Goal: Task Accomplishment & Management: Manage account settings

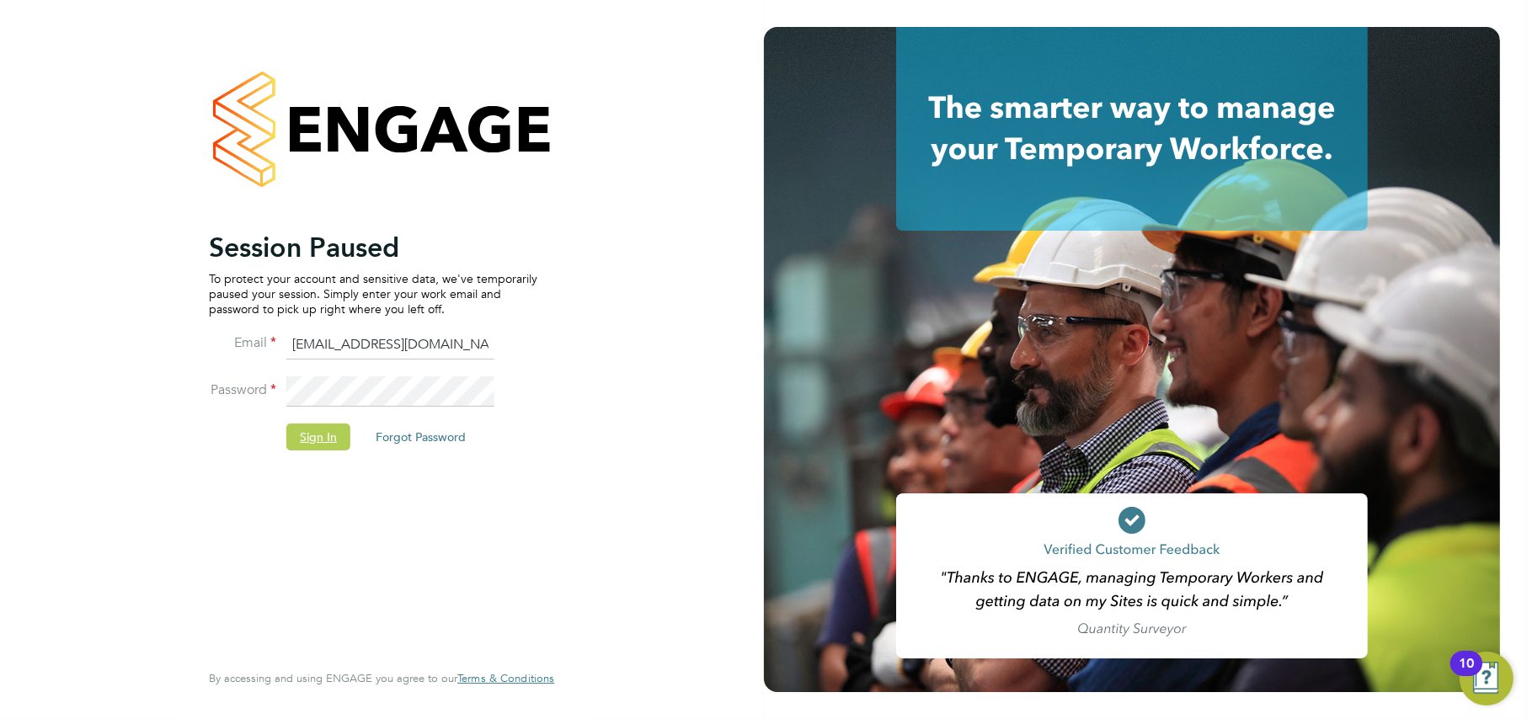
click at [313, 443] on button "Sign In" at bounding box center [318, 437] width 64 height 27
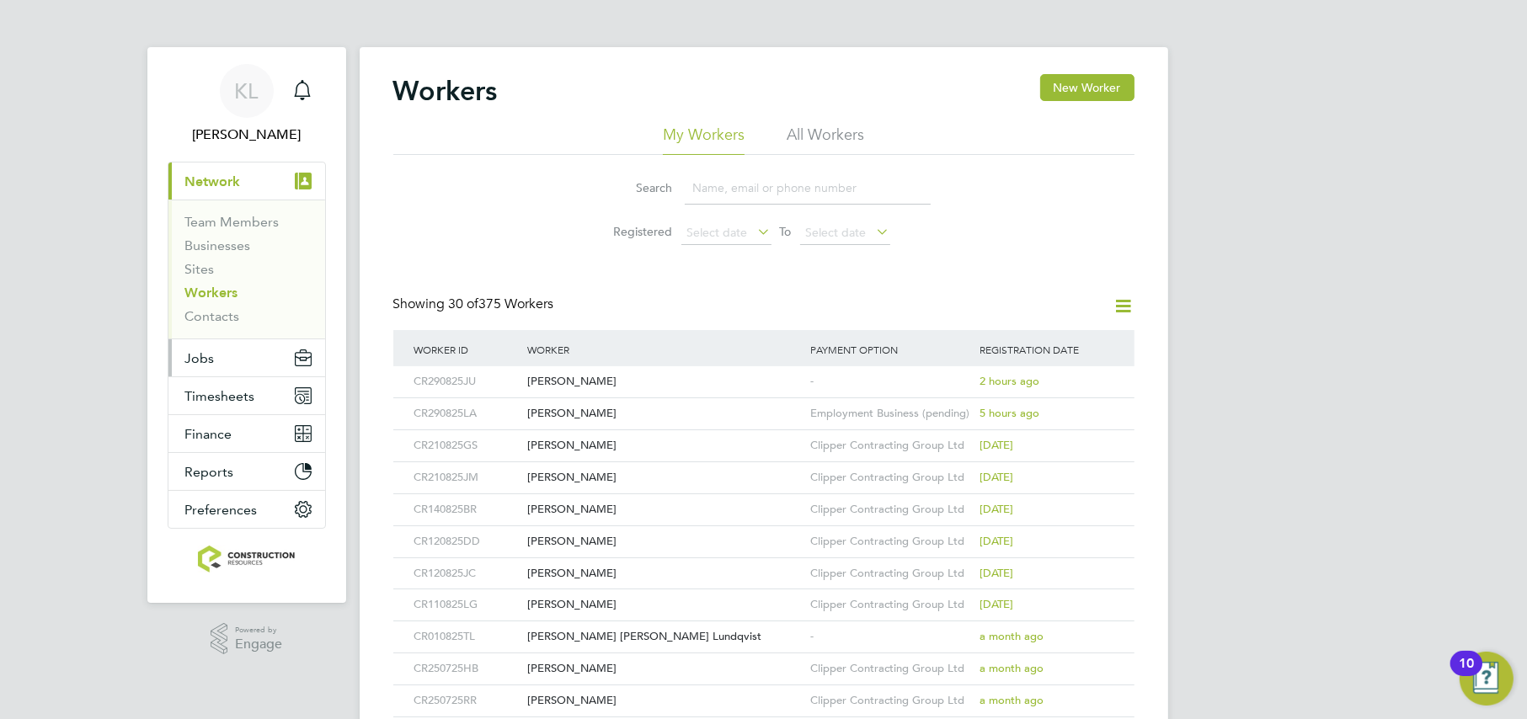
click at [195, 353] on span "Jobs" at bounding box center [199, 358] width 29 height 16
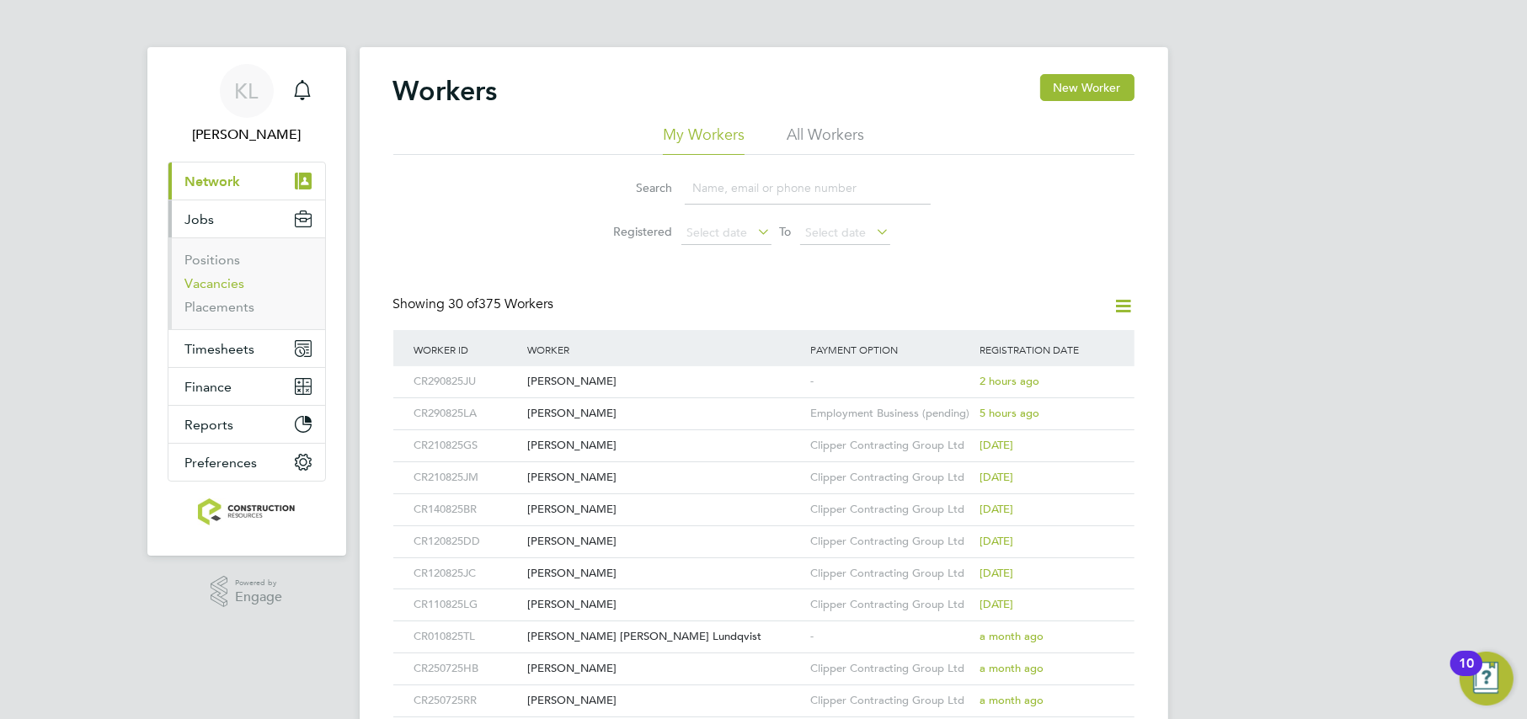
click at [193, 281] on link "Vacancies" at bounding box center [215, 283] width 60 height 16
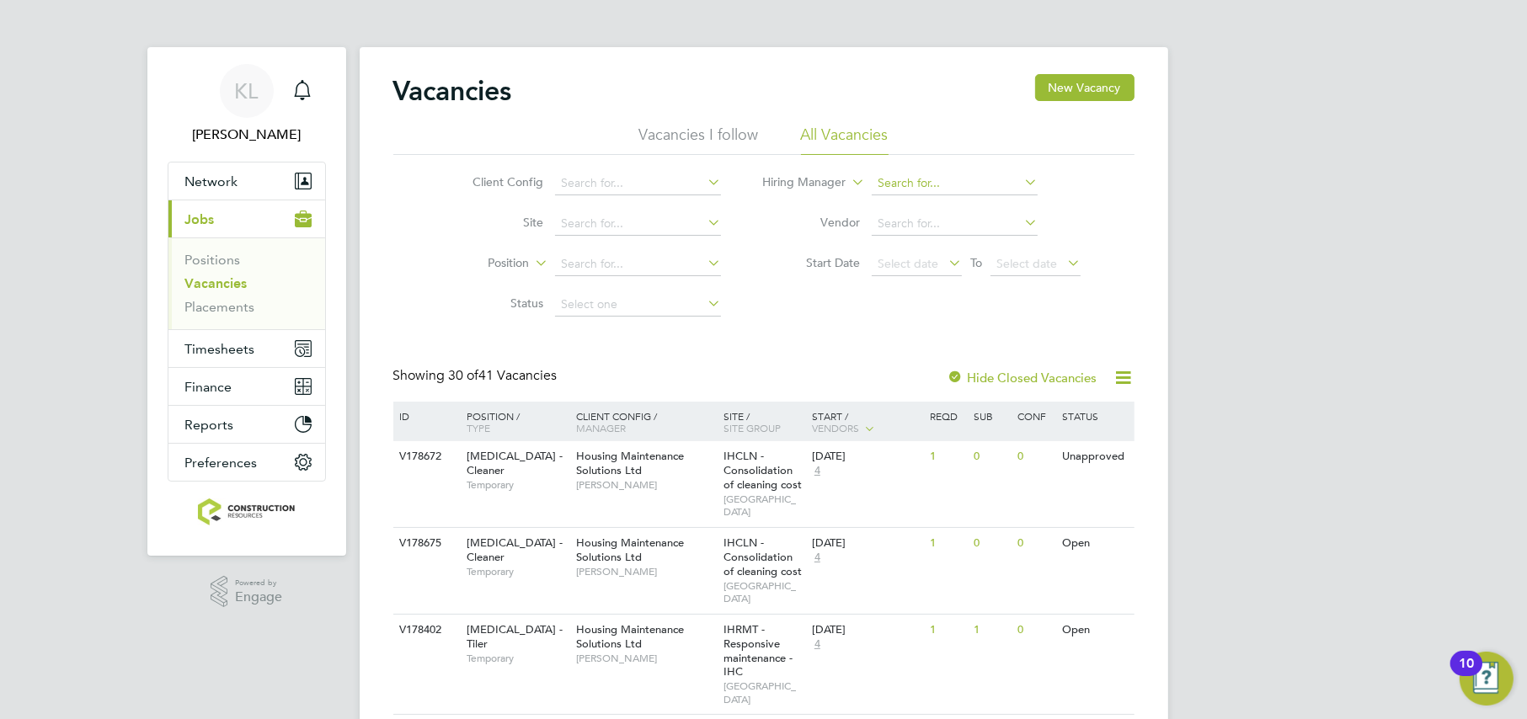
click at [895, 175] on input at bounding box center [955, 184] width 166 height 24
click at [921, 210] on li "[PERSON_NAME]" at bounding box center [955, 206] width 167 height 23
type input "[PERSON_NAME]"
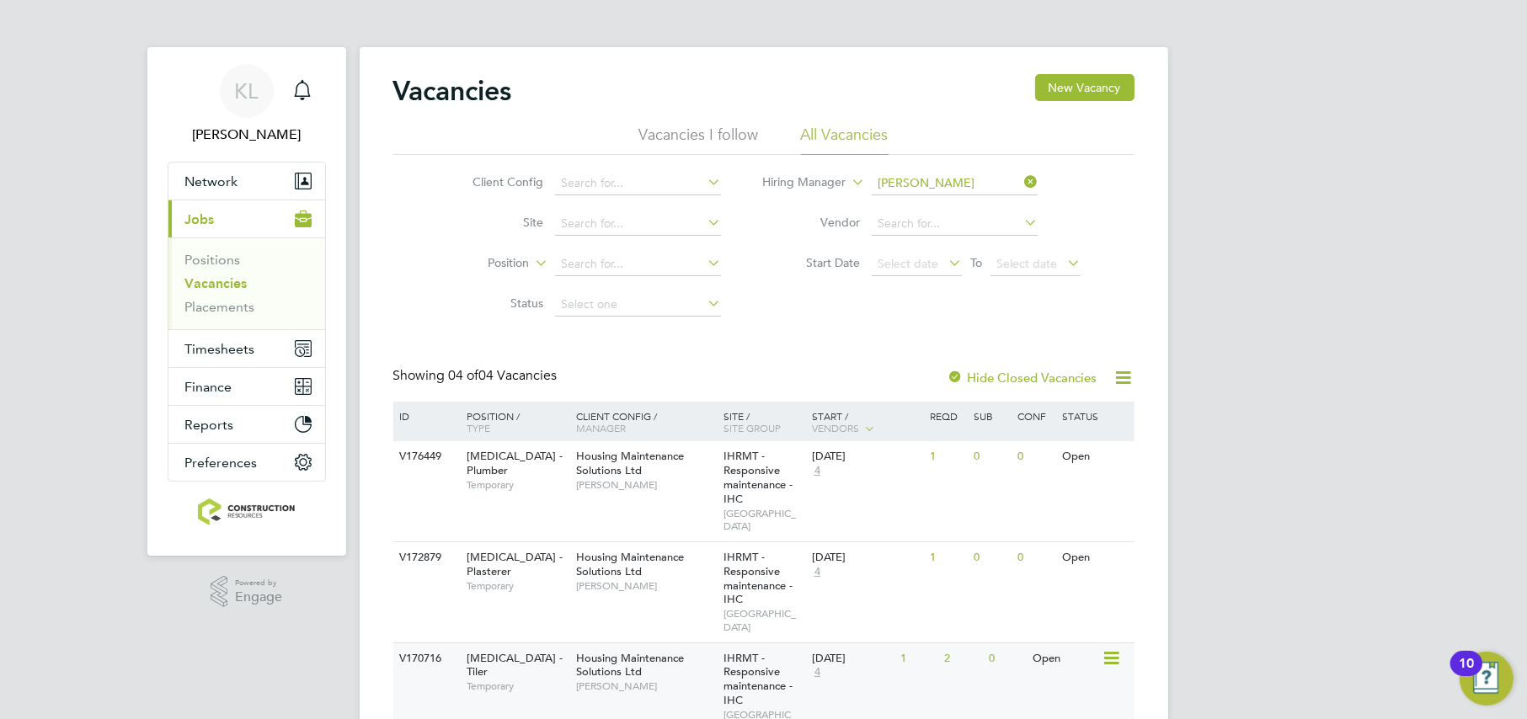
scroll to position [133, 0]
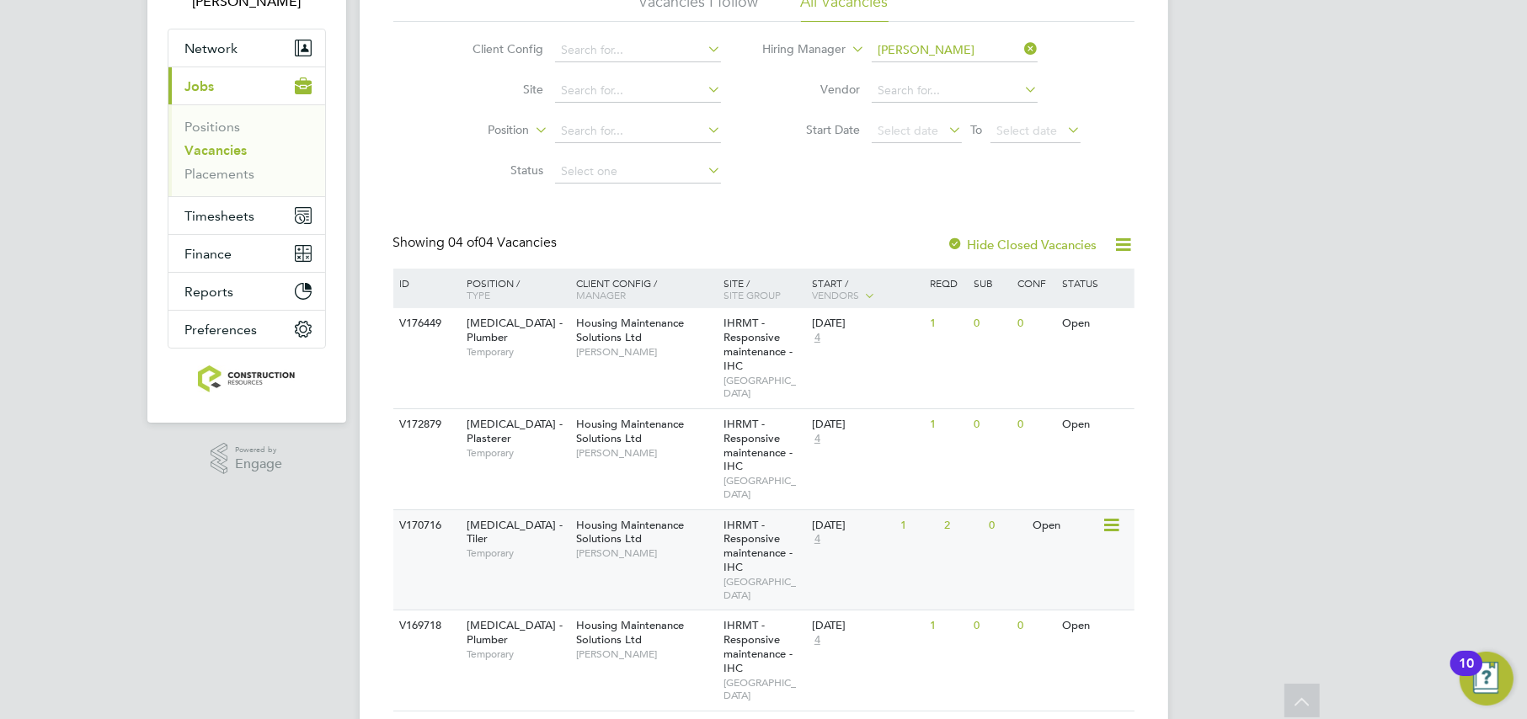
drag, startPoint x: 395, startPoint y: 498, endPoint x: 441, endPoint y: 496, distance: 46.3
click at [441, 510] on div "V170716" at bounding box center [425, 525] width 59 height 31
click at [216, 226] on button "Timesheets" at bounding box center [246, 215] width 157 height 37
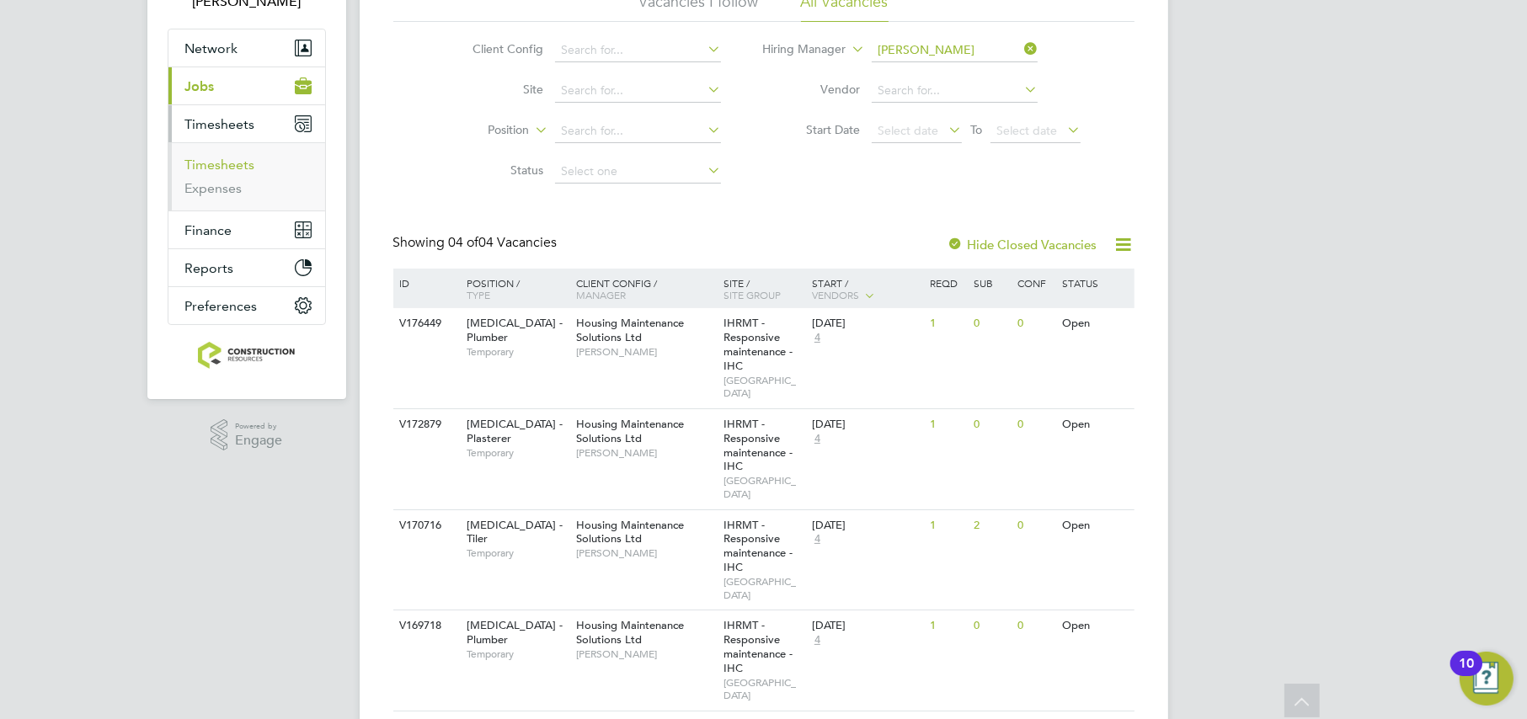
click at [200, 157] on link "Timesheets" at bounding box center [220, 165] width 70 height 16
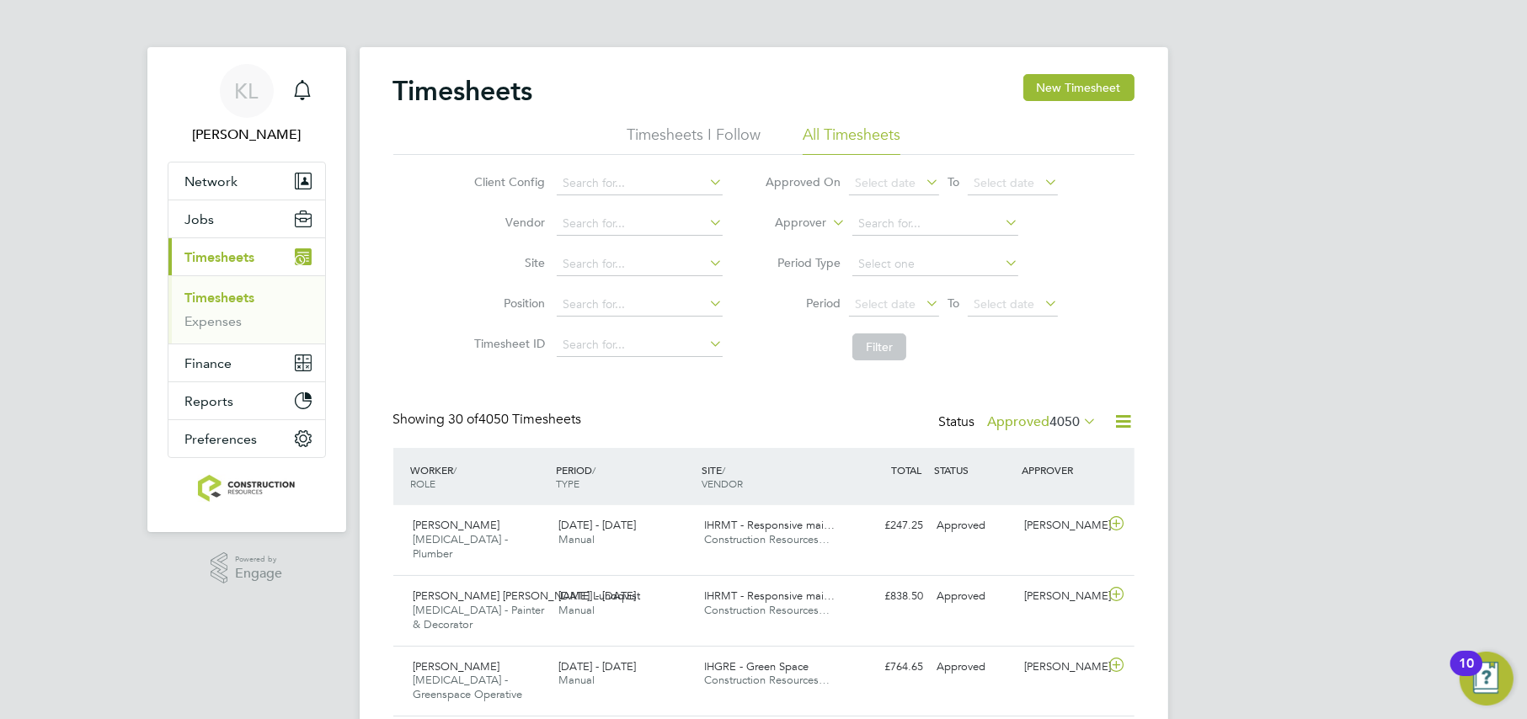
click at [1014, 423] on label "Approved 4050" at bounding box center [1042, 421] width 109 height 17
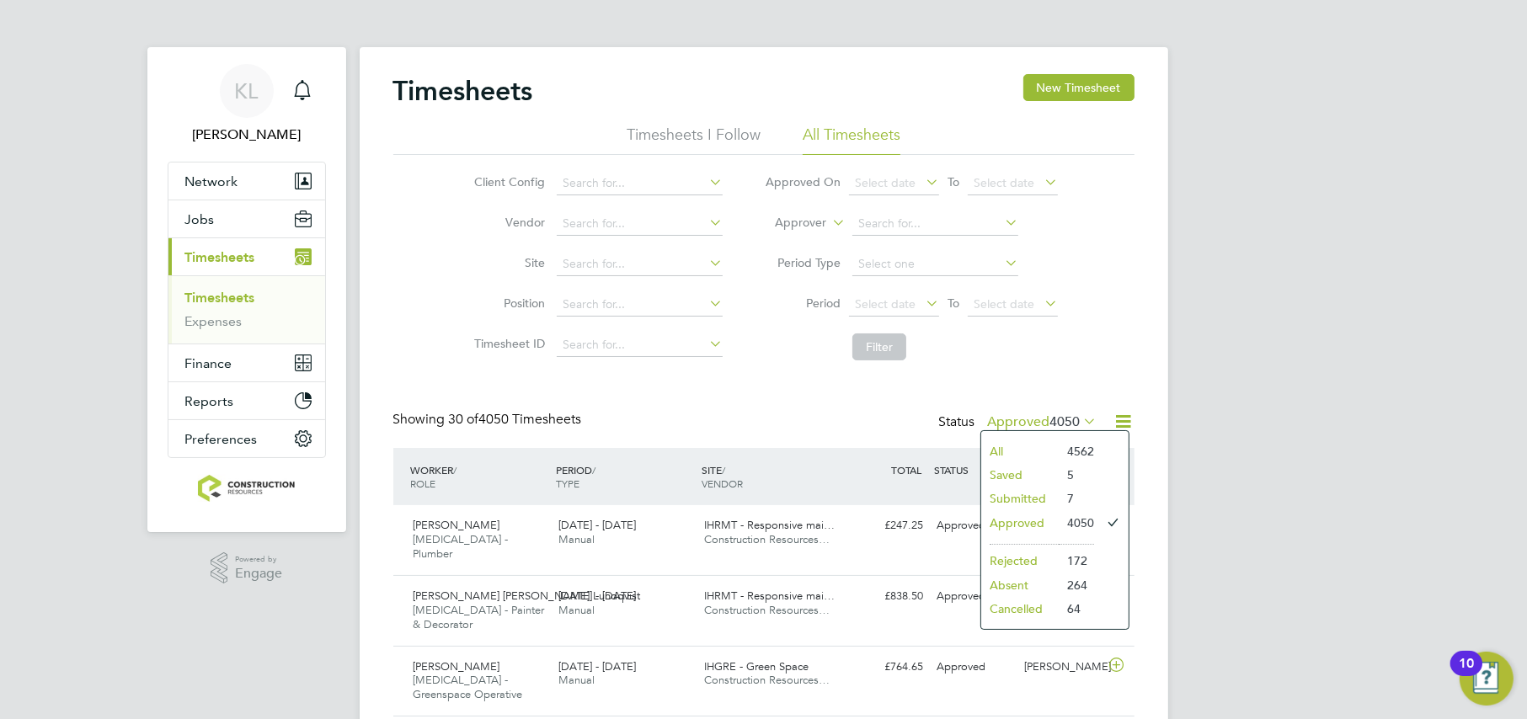
click at [996, 490] on li "Submitted" at bounding box center [1019, 499] width 77 height 24
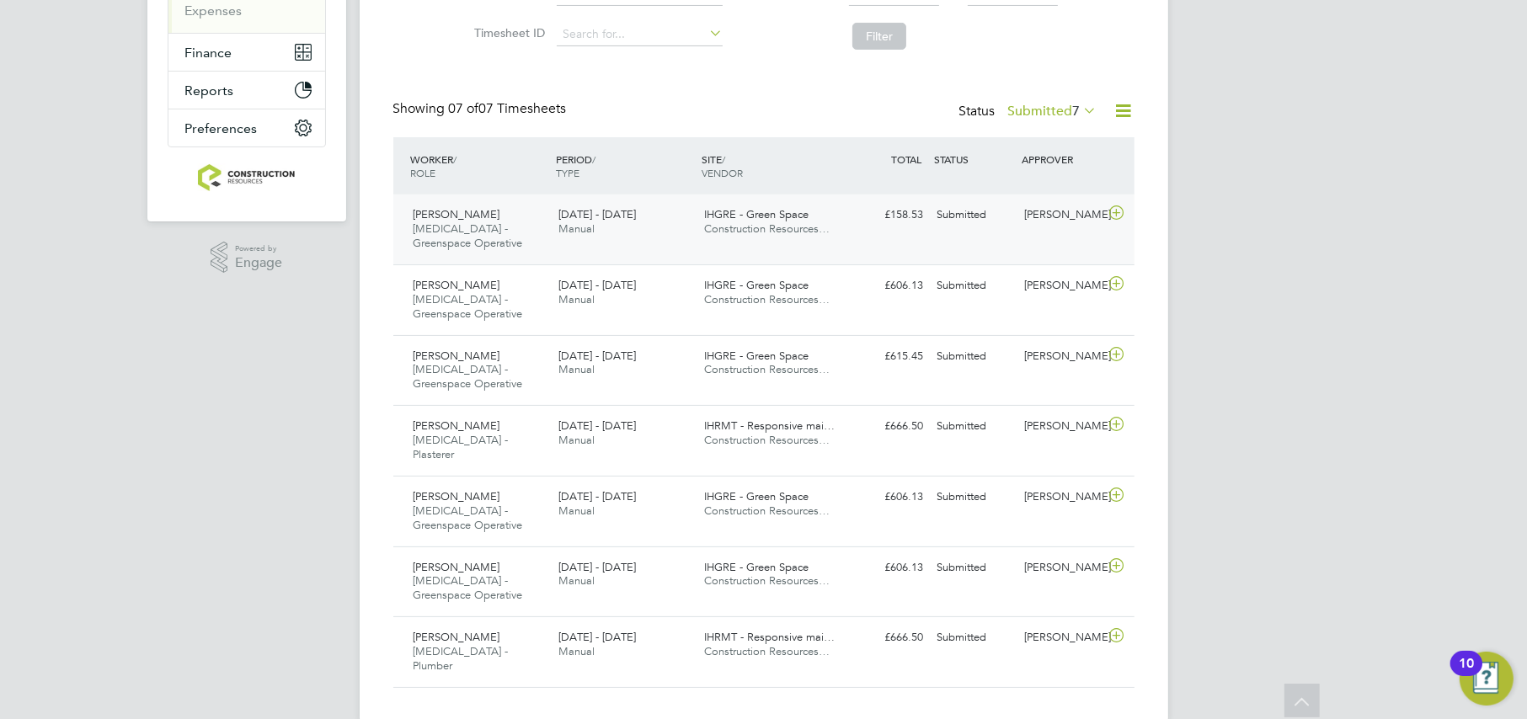
click at [584, 232] on span "Manual" at bounding box center [576, 228] width 36 height 14
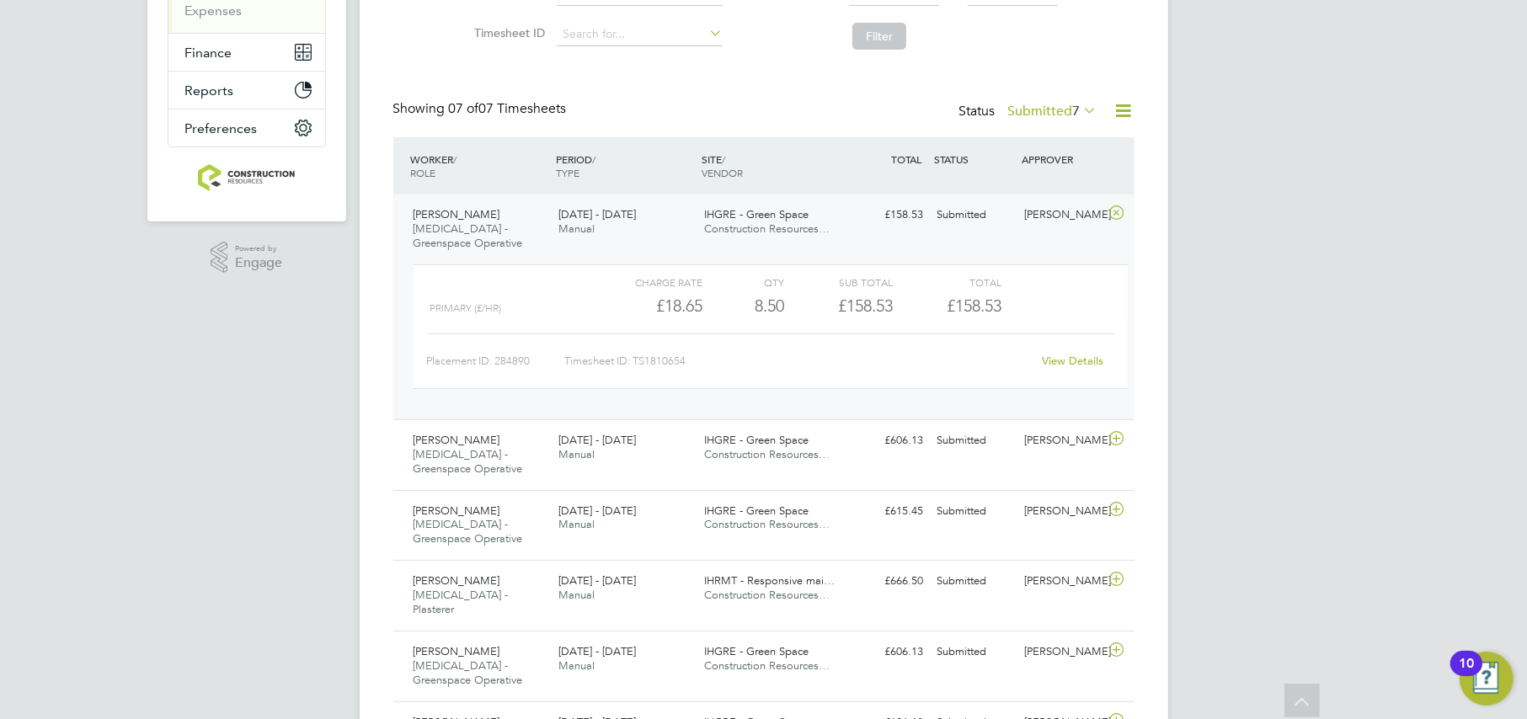
click at [584, 232] on span "Manual" at bounding box center [576, 228] width 36 height 14
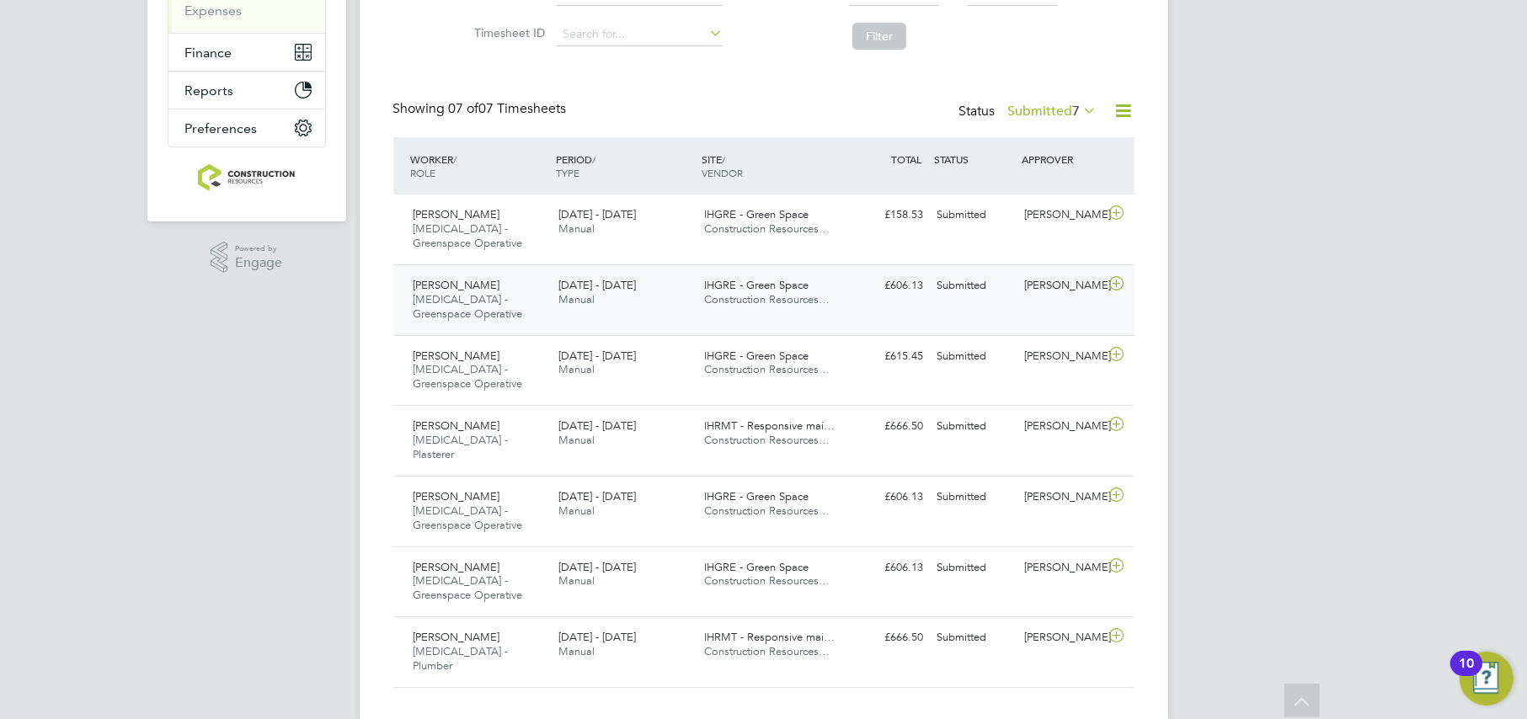
click at [558, 289] on div "[DATE] - [DATE] Manual" at bounding box center [625, 293] width 146 height 42
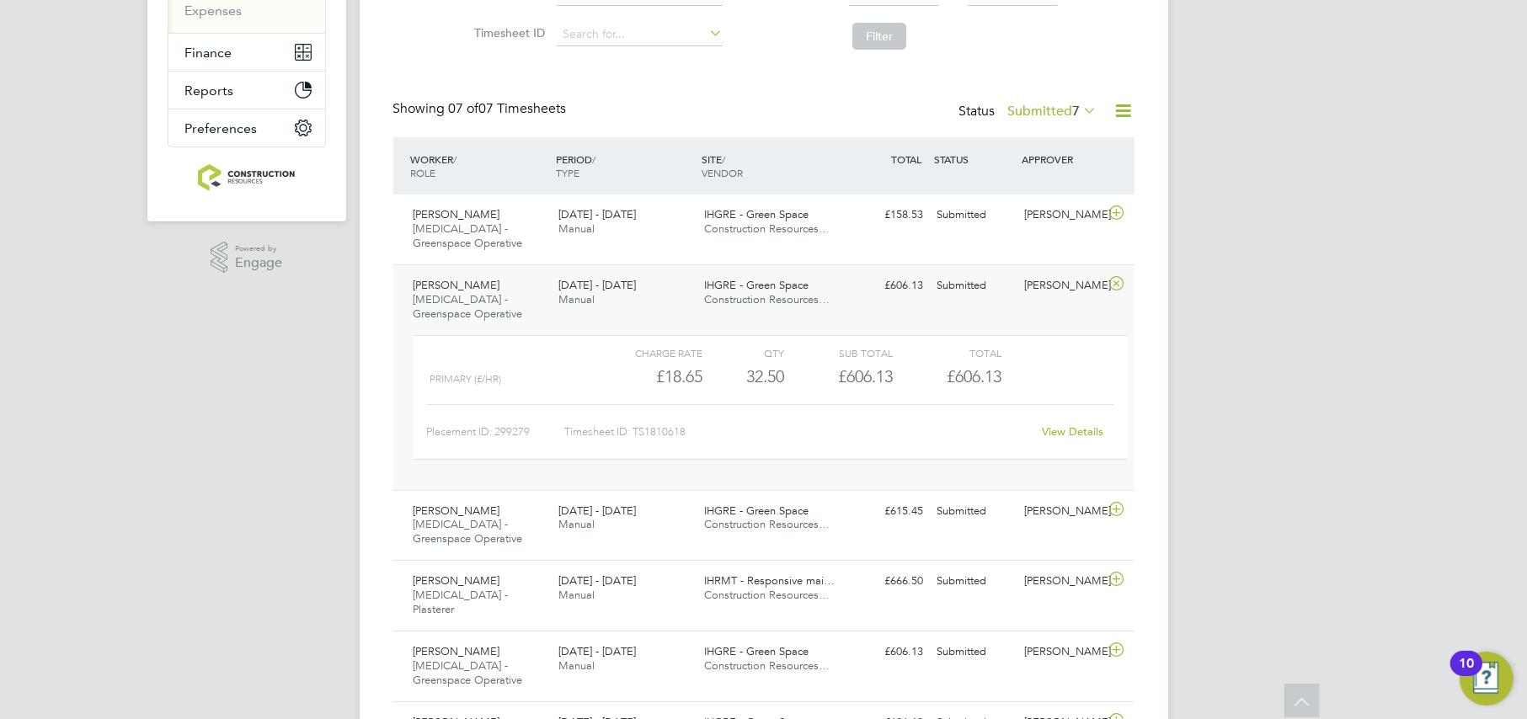
click at [558, 289] on div "[DATE] - [DATE] Manual" at bounding box center [625, 293] width 146 height 42
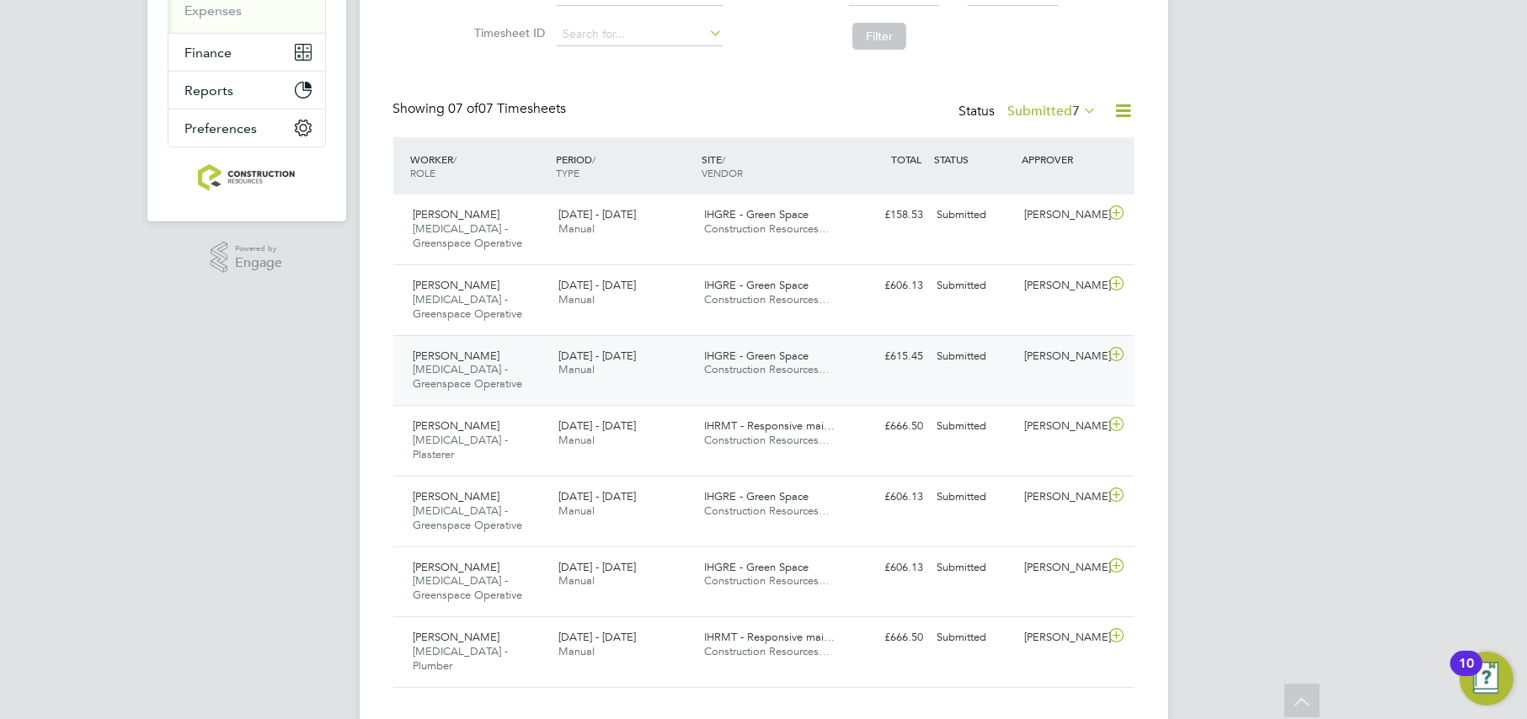
click at [538, 349] on div "[PERSON_NAME] [MEDICAL_DATA] - Greenspace Operative [DATE] - [DATE]" at bounding box center [480, 371] width 146 height 56
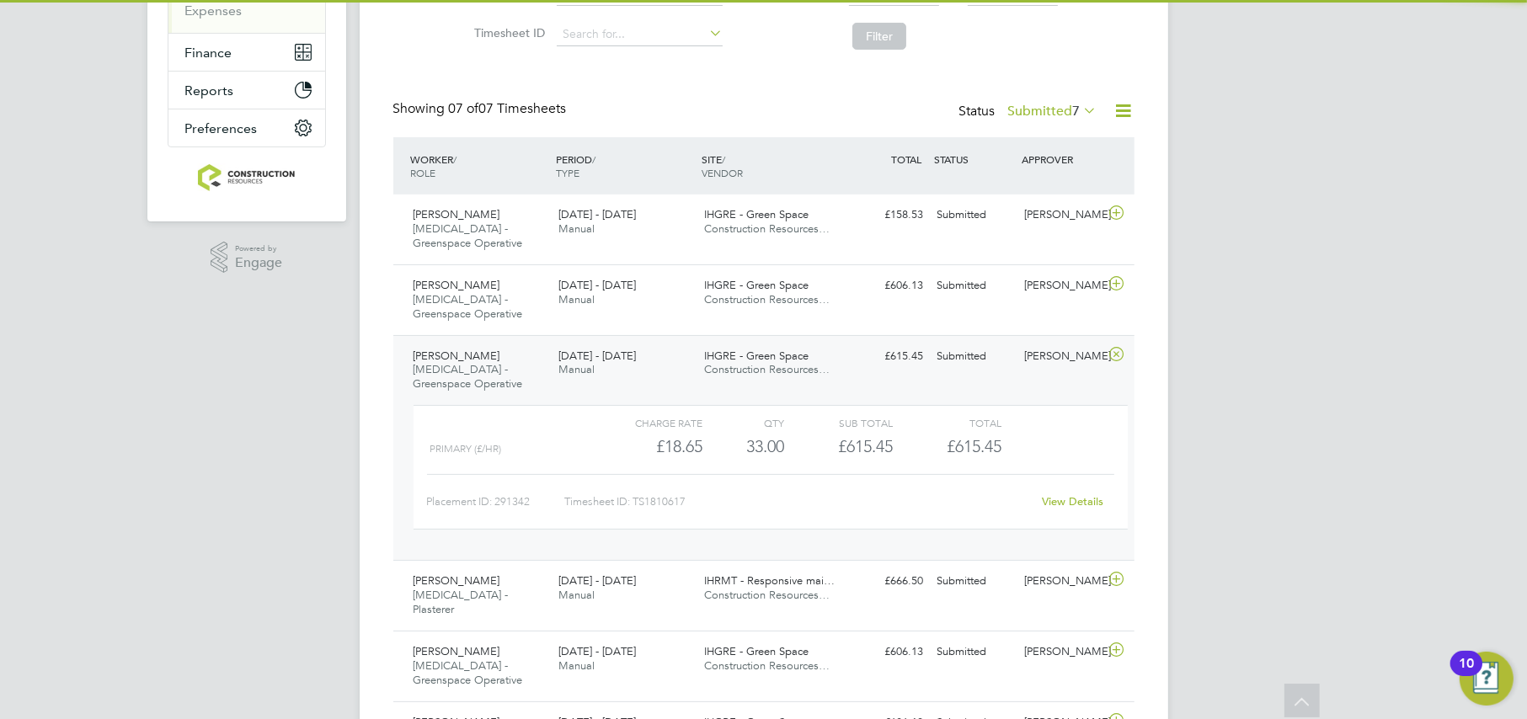
click at [538, 349] on div "[PERSON_NAME] [MEDICAL_DATA] - Greenspace Operative [DATE] - [DATE]" at bounding box center [480, 371] width 146 height 56
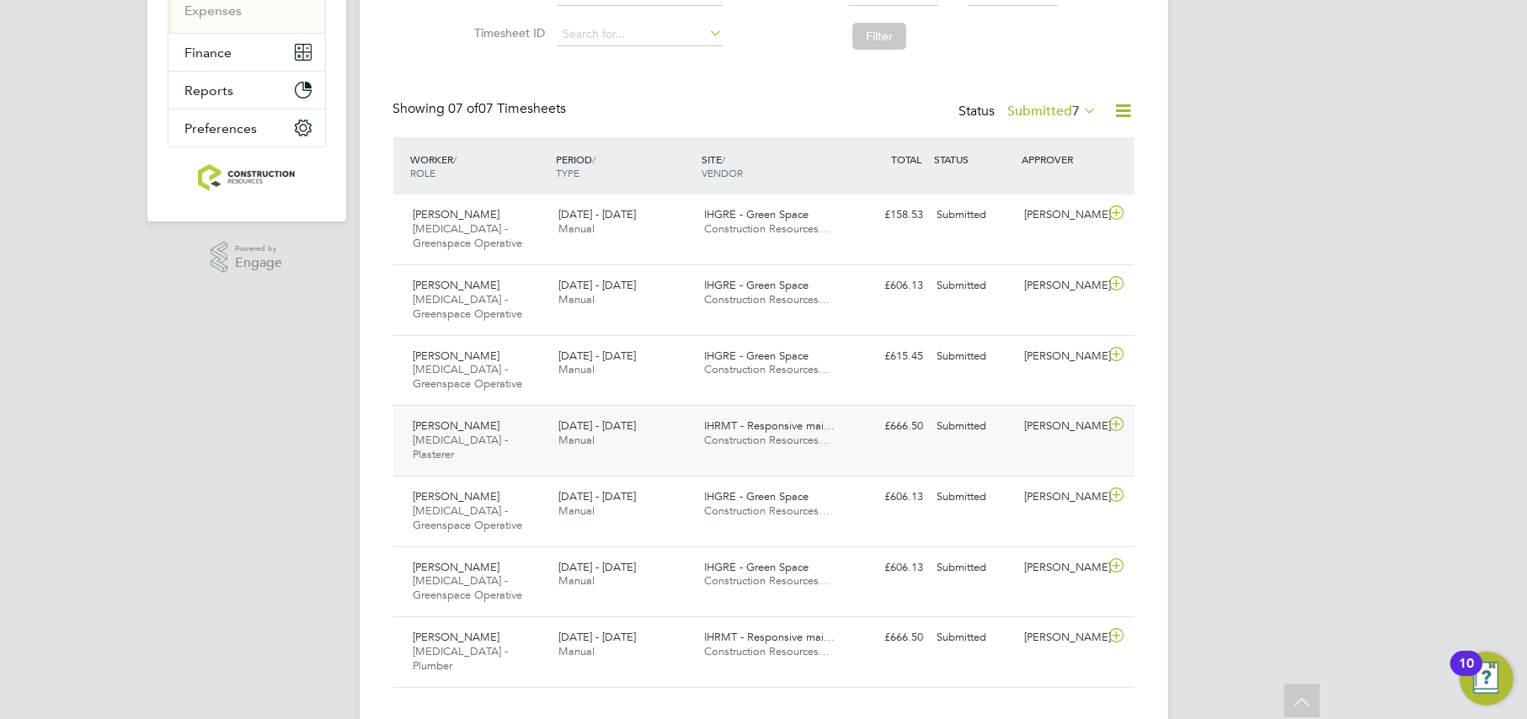
click at [539, 440] on div "[PERSON_NAME] [MEDICAL_DATA] - Plasterer [DATE] - [DATE]" at bounding box center [480, 441] width 146 height 56
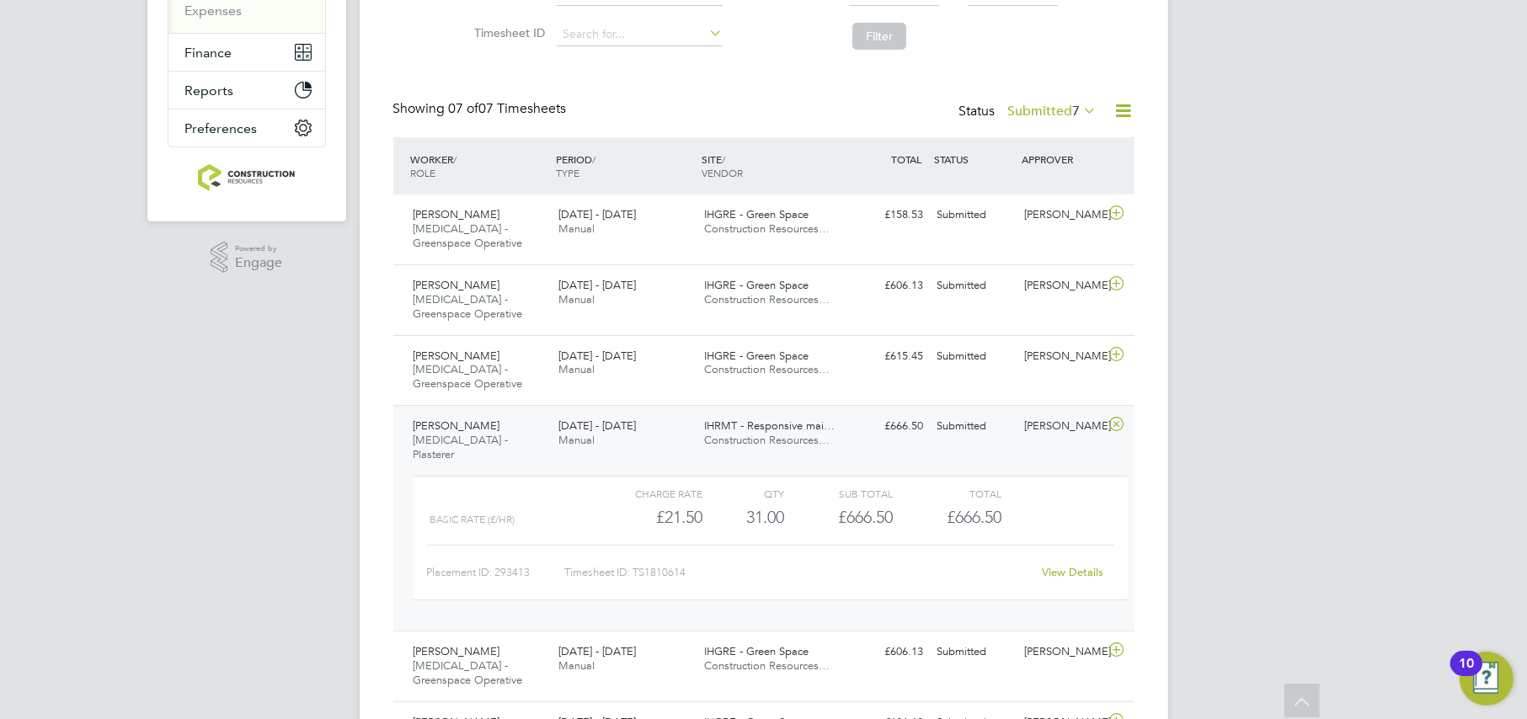
click at [539, 440] on div "[PERSON_NAME] [MEDICAL_DATA] - Plasterer [DATE] - [DATE]" at bounding box center [480, 441] width 146 height 56
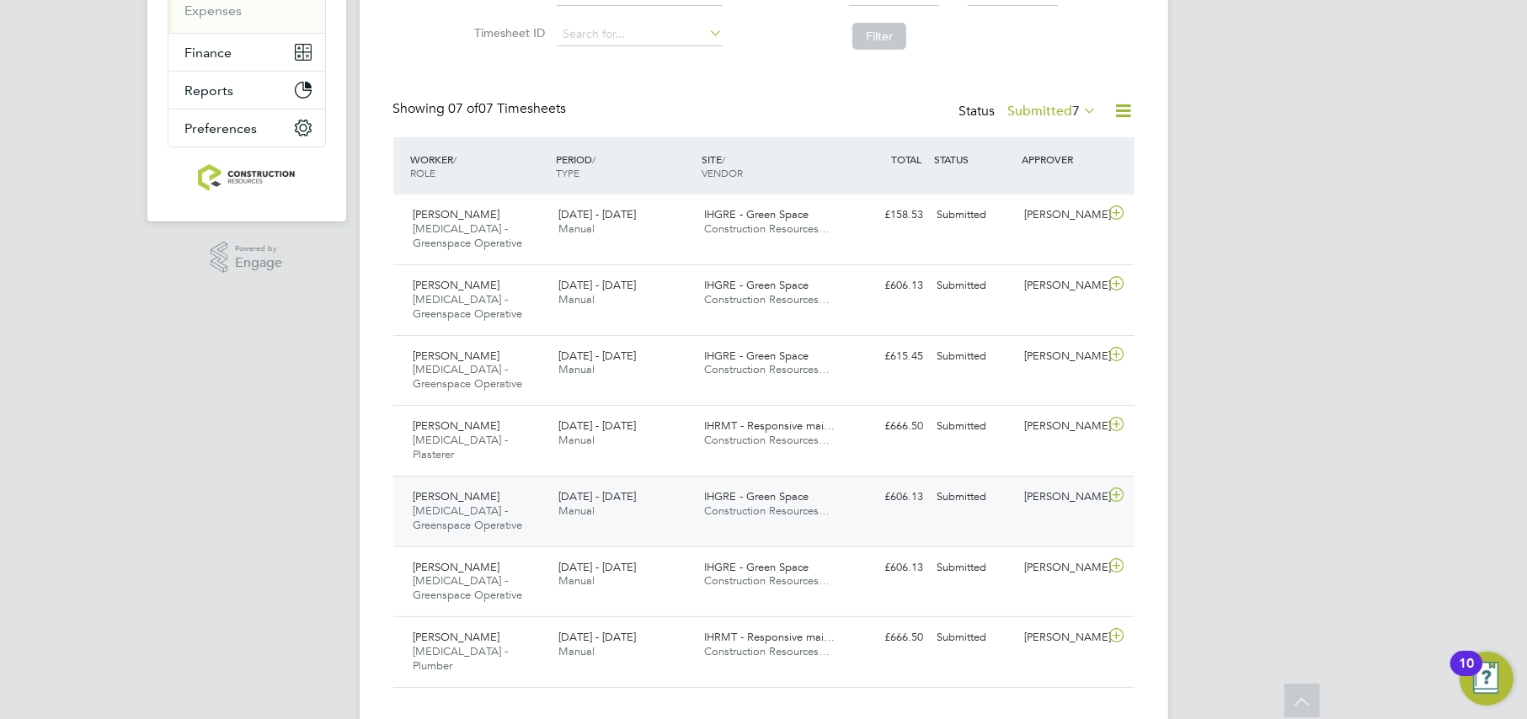
click at [542, 491] on div "[PERSON_NAME] [MEDICAL_DATA] - Greenspace Operative [DATE] - [DATE]" at bounding box center [480, 511] width 146 height 56
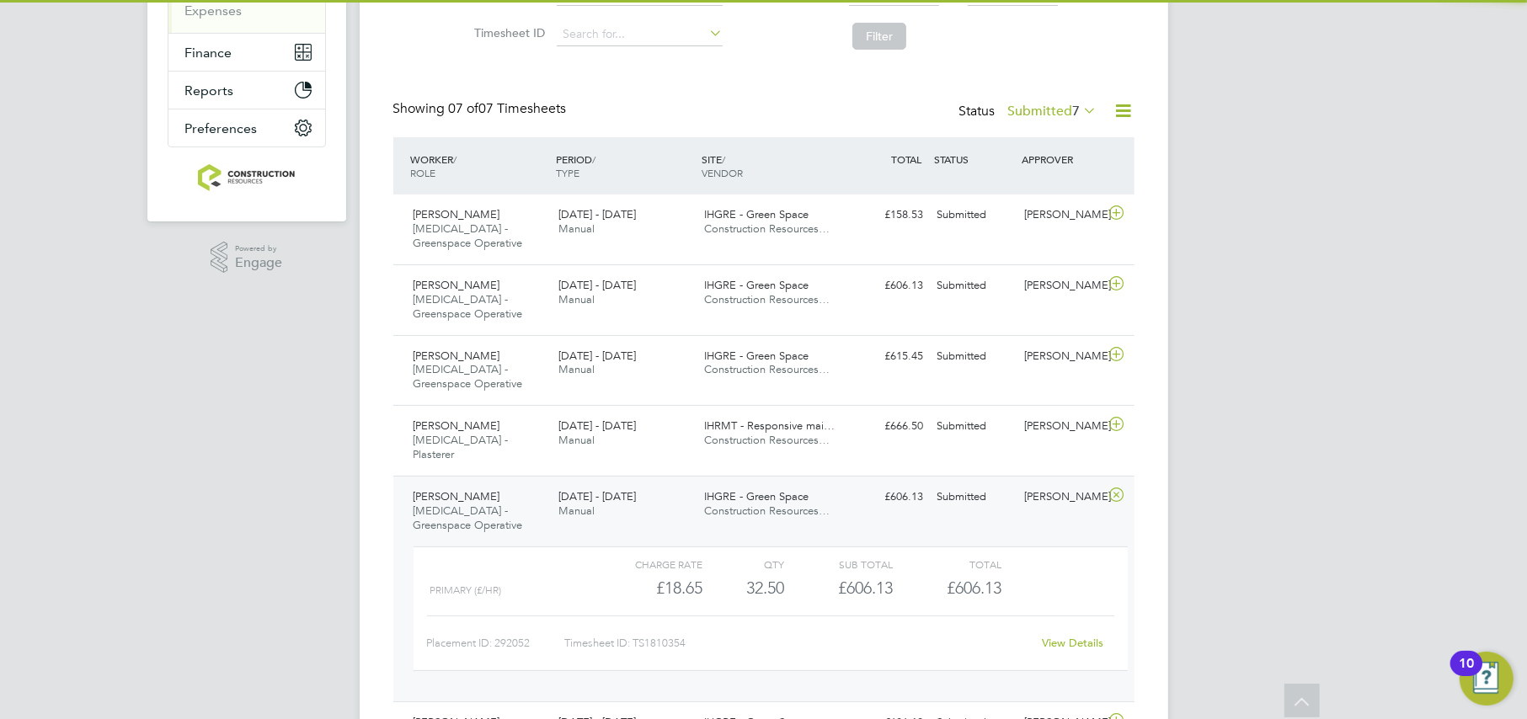
click at [542, 491] on div "[PERSON_NAME] [MEDICAL_DATA] - Greenspace Operative [DATE] - [DATE]" at bounding box center [480, 511] width 146 height 56
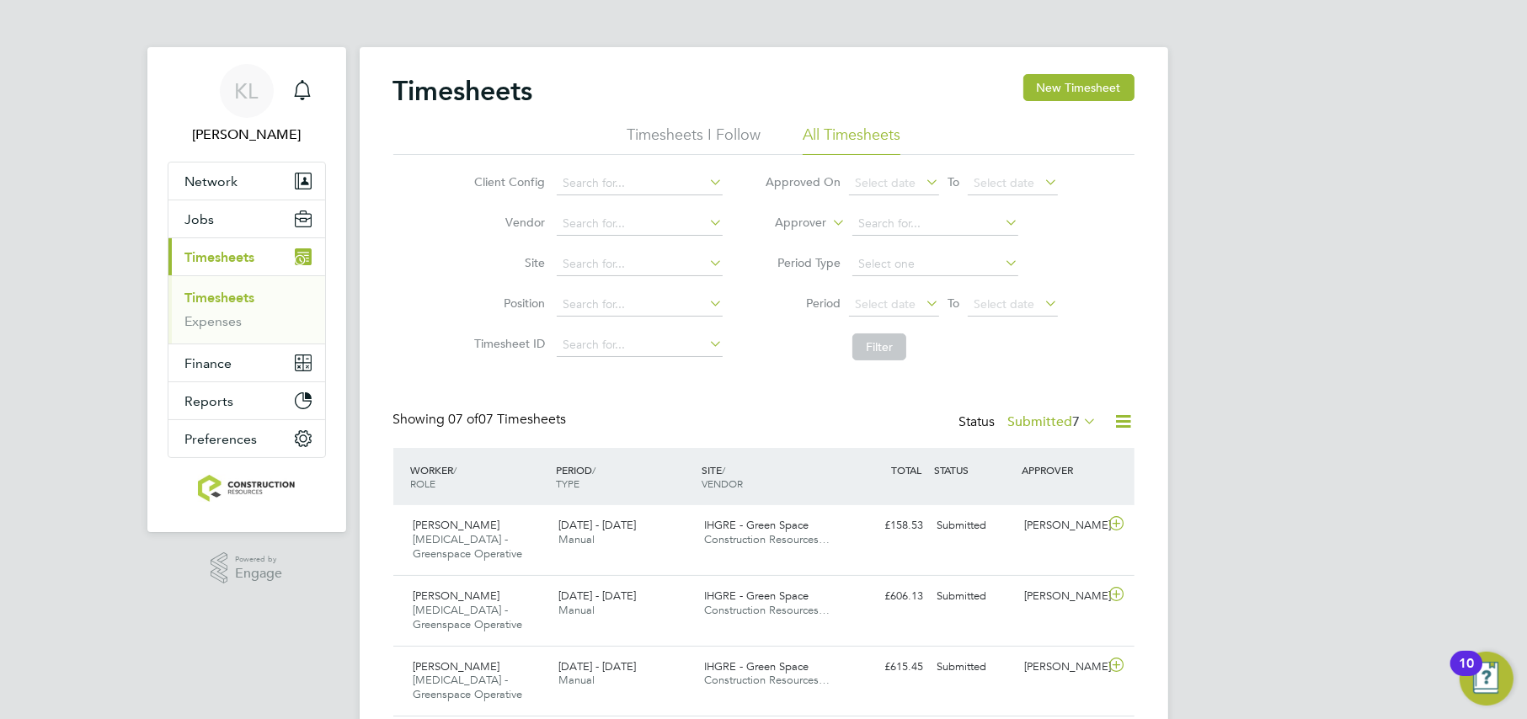
click at [1029, 424] on label "Submitted 7" at bounding box center [1052, 421] width 89 height 17
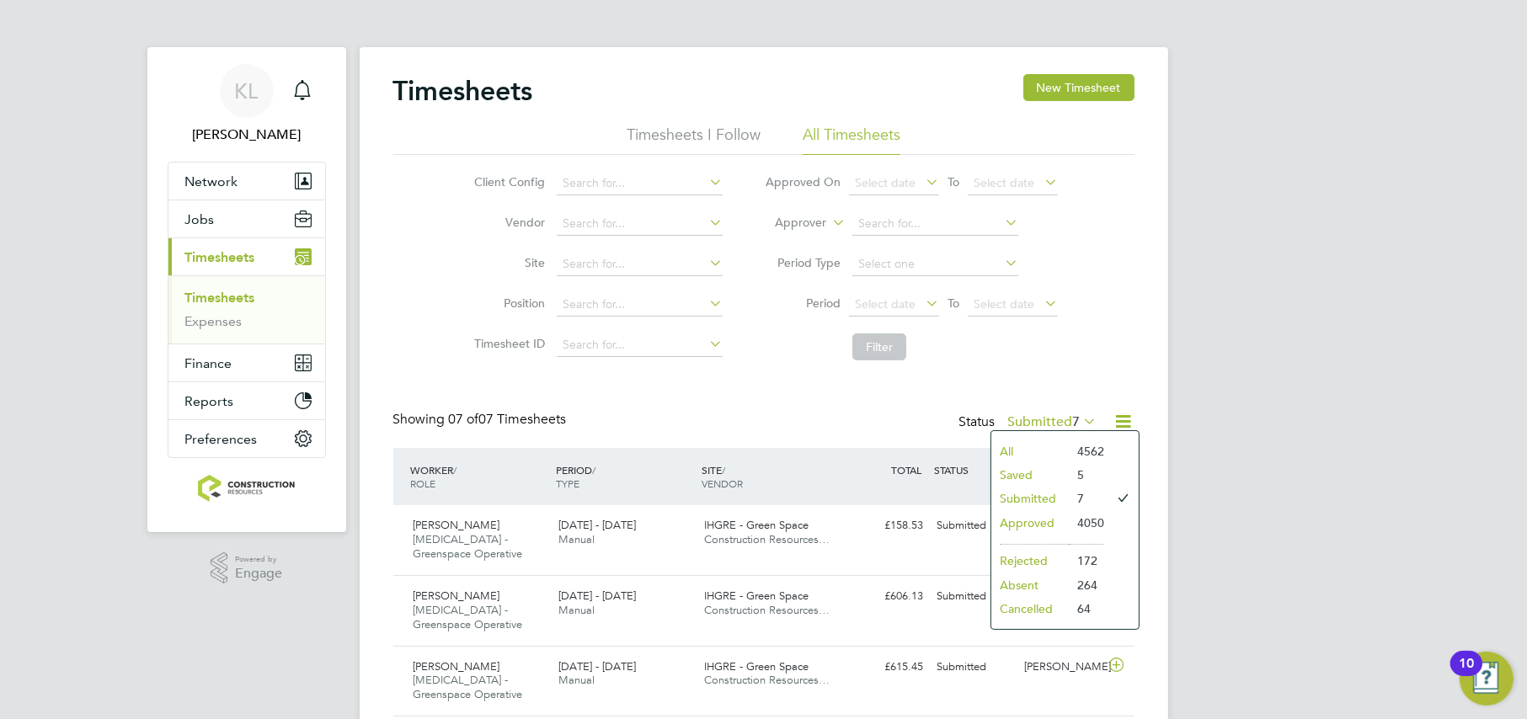
click at [1009, 471] on li "Saved" at bounding box center [1029, 475] width 77 height 24
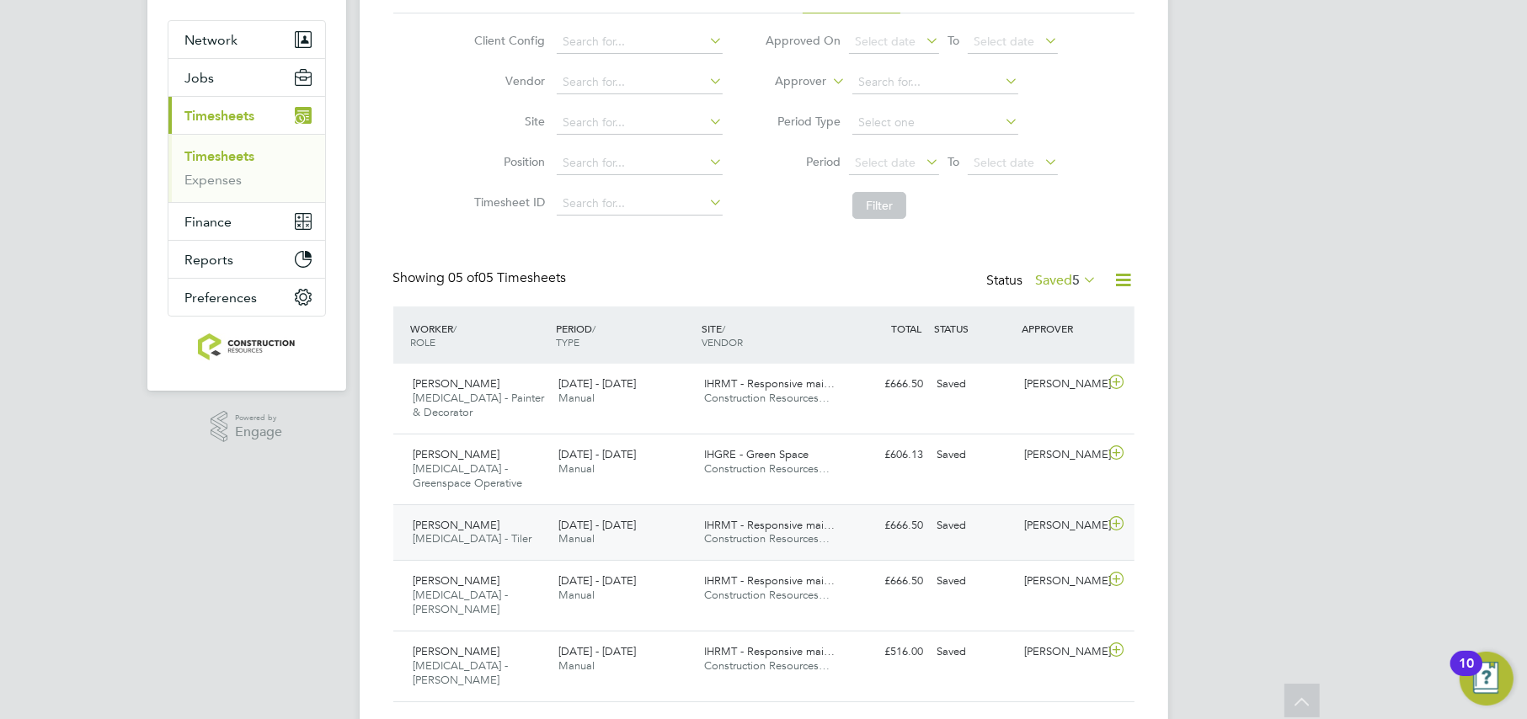
click at [449, 518] on span "[PERSON_NAME]" at bounding box center [456, 525] width 87 height 14
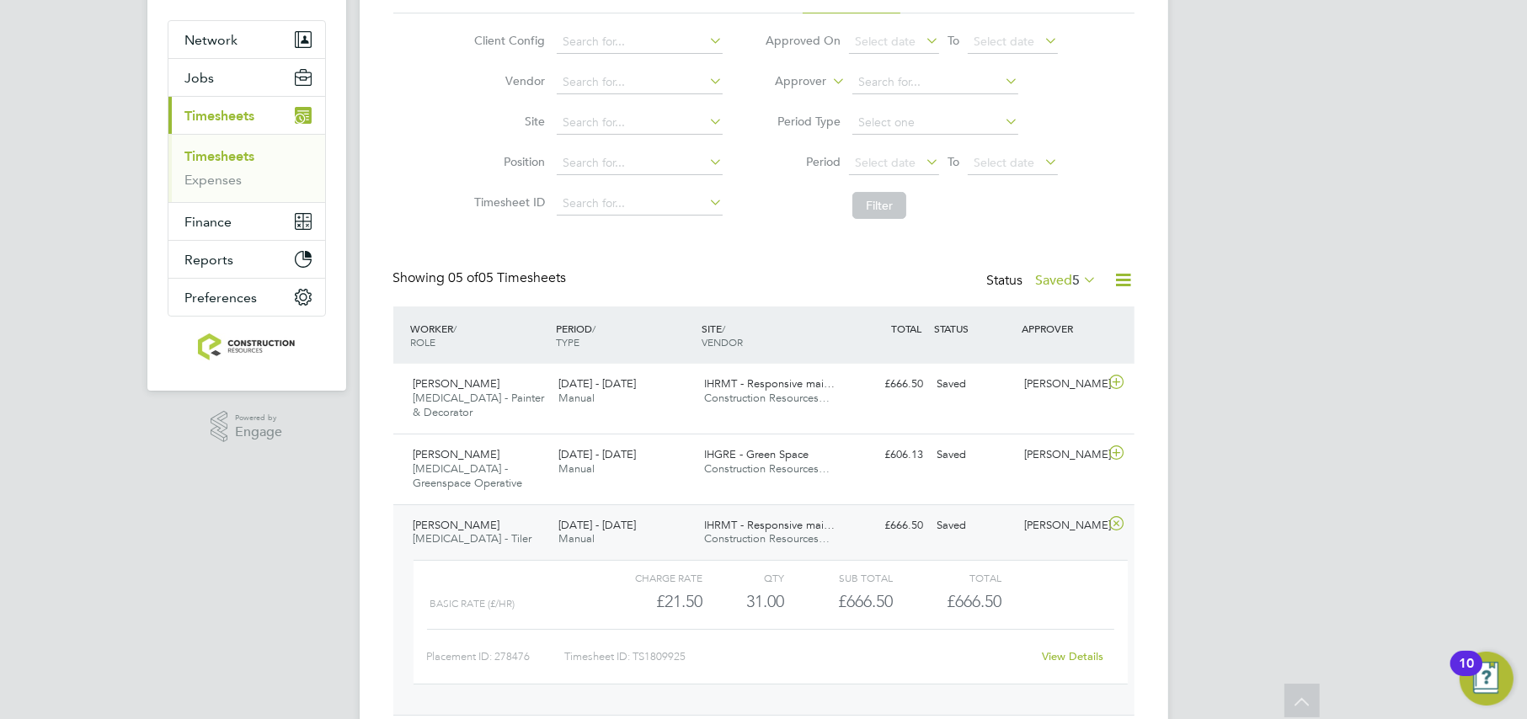
click at [430, 518] on span "[PERSON_NAME]" at bounding box center [456, 525] width 87 height 14
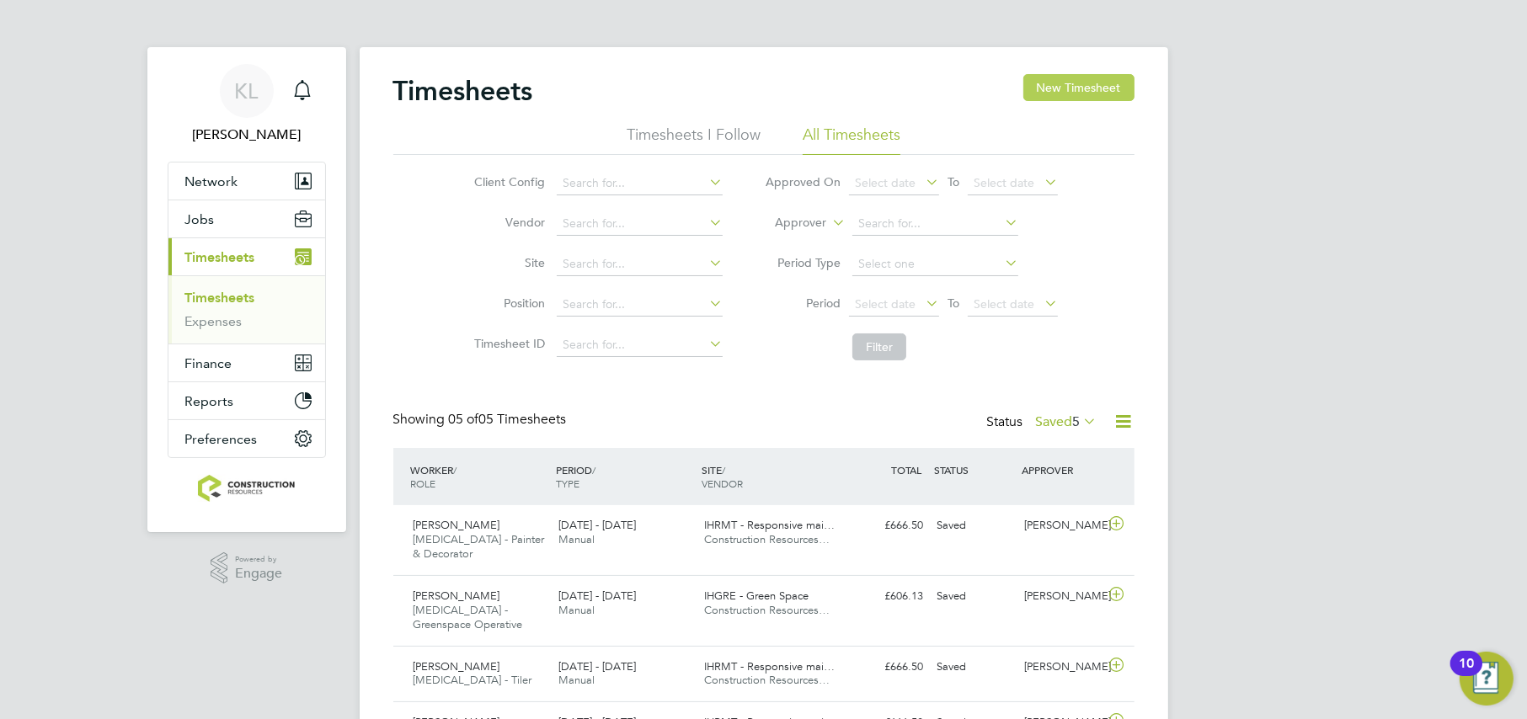
click at [1069, 74] on button "New Timesheet" at bounding box center [1078, 87] width 111 height 27
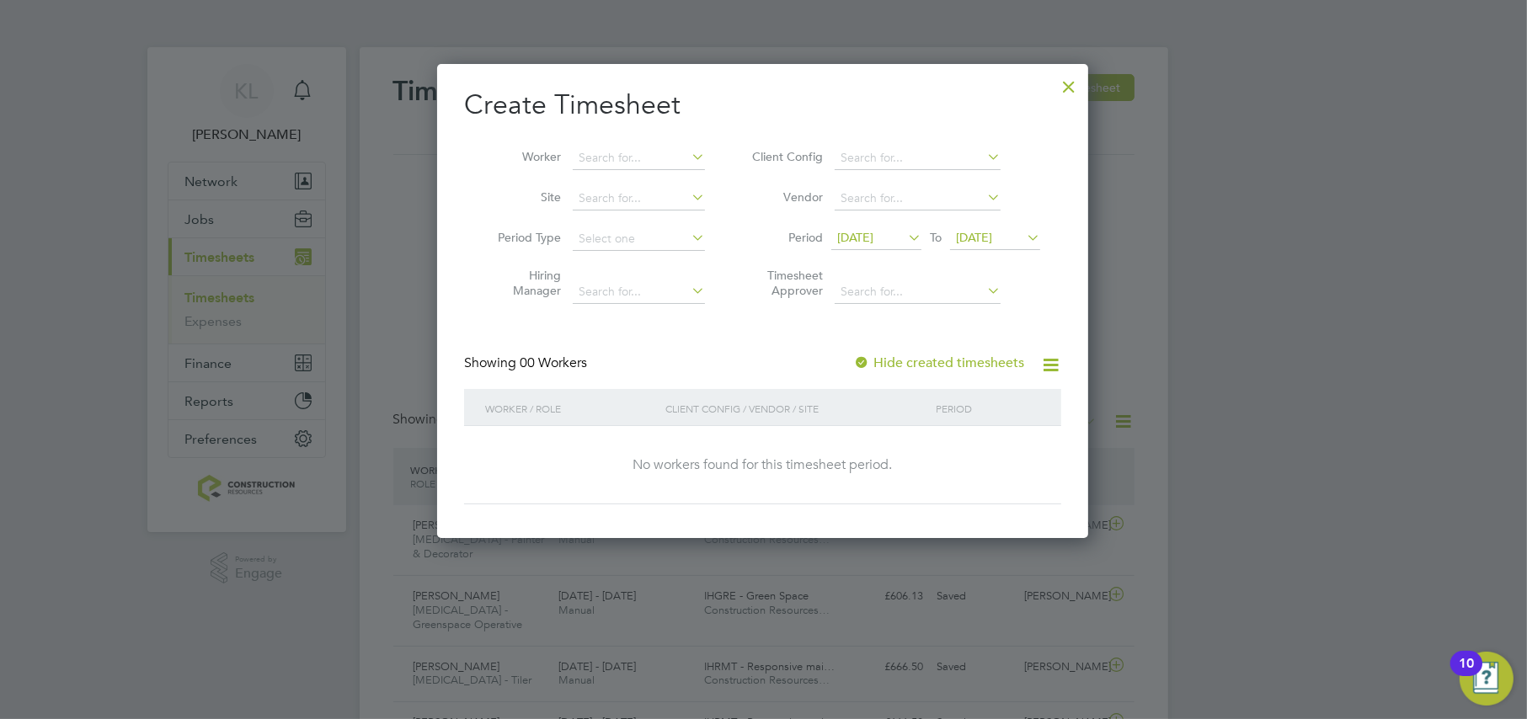
click at [889, 252] on li "Period [DATE] To [DATE]" at bounding box center [893, 239] width 335 height 40
click at [873, 234] on span "[DATE]" at bounding box center [855, 237] width 36 height 15
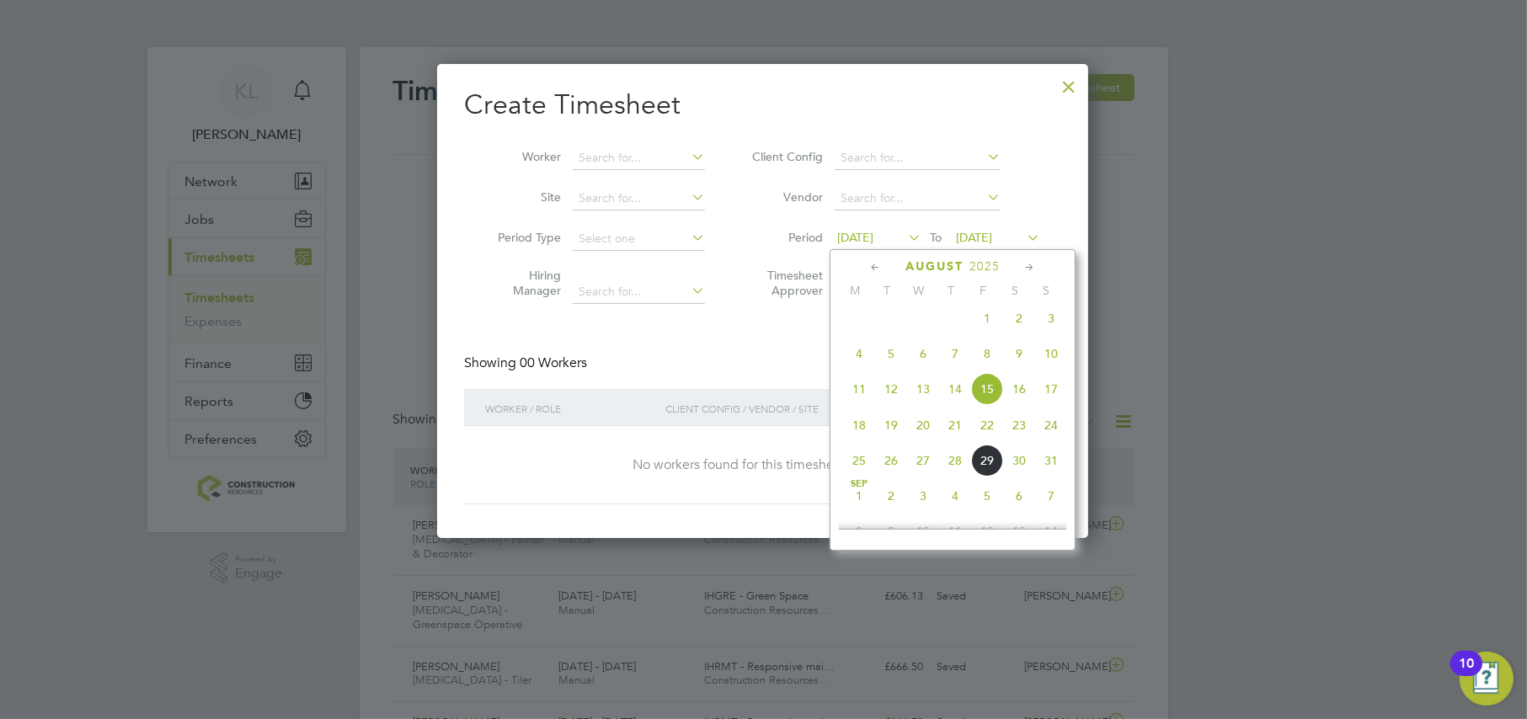
click at [854, 477] on span "25" at bounding box center [859, 461] width 32 height 32
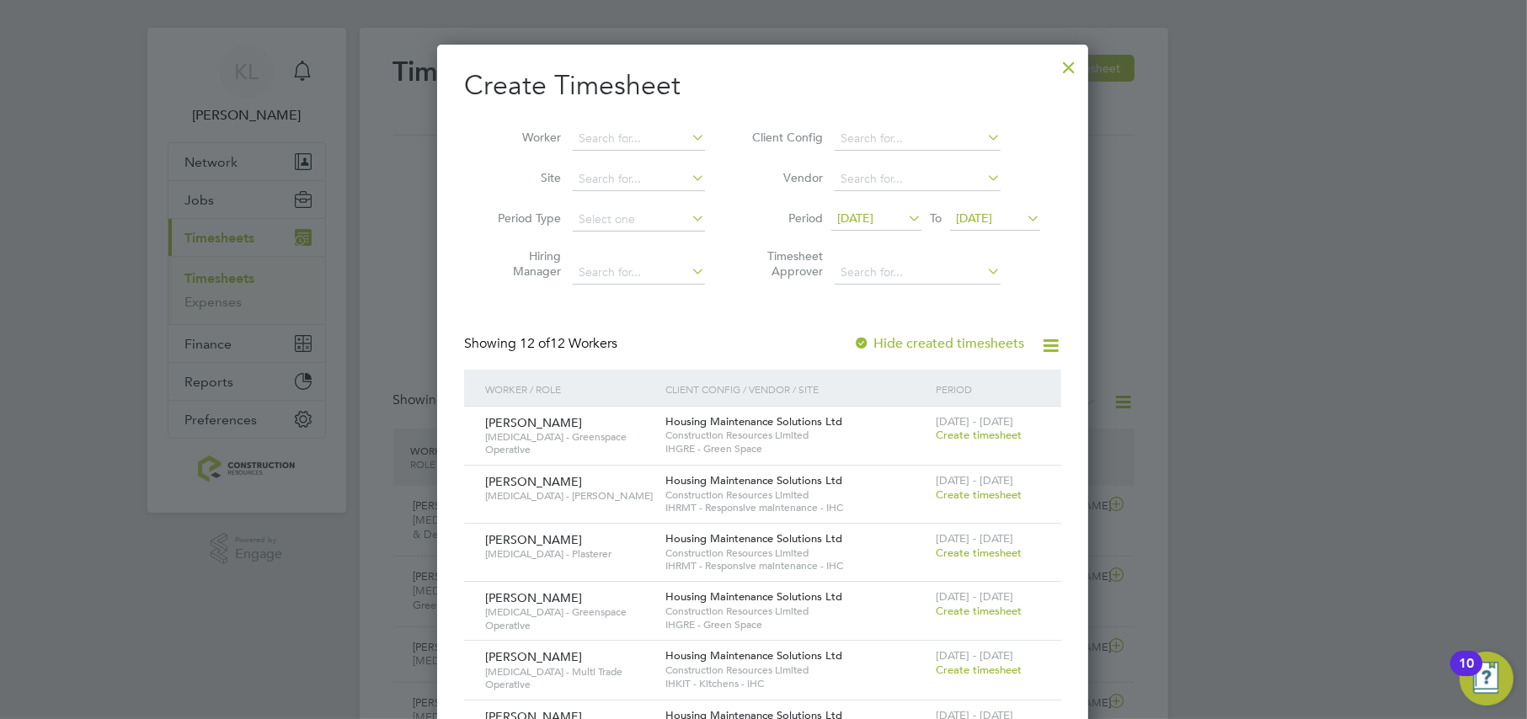
click at [1075, 67] on div at bounding box center [1069, 63] width 30 height 30
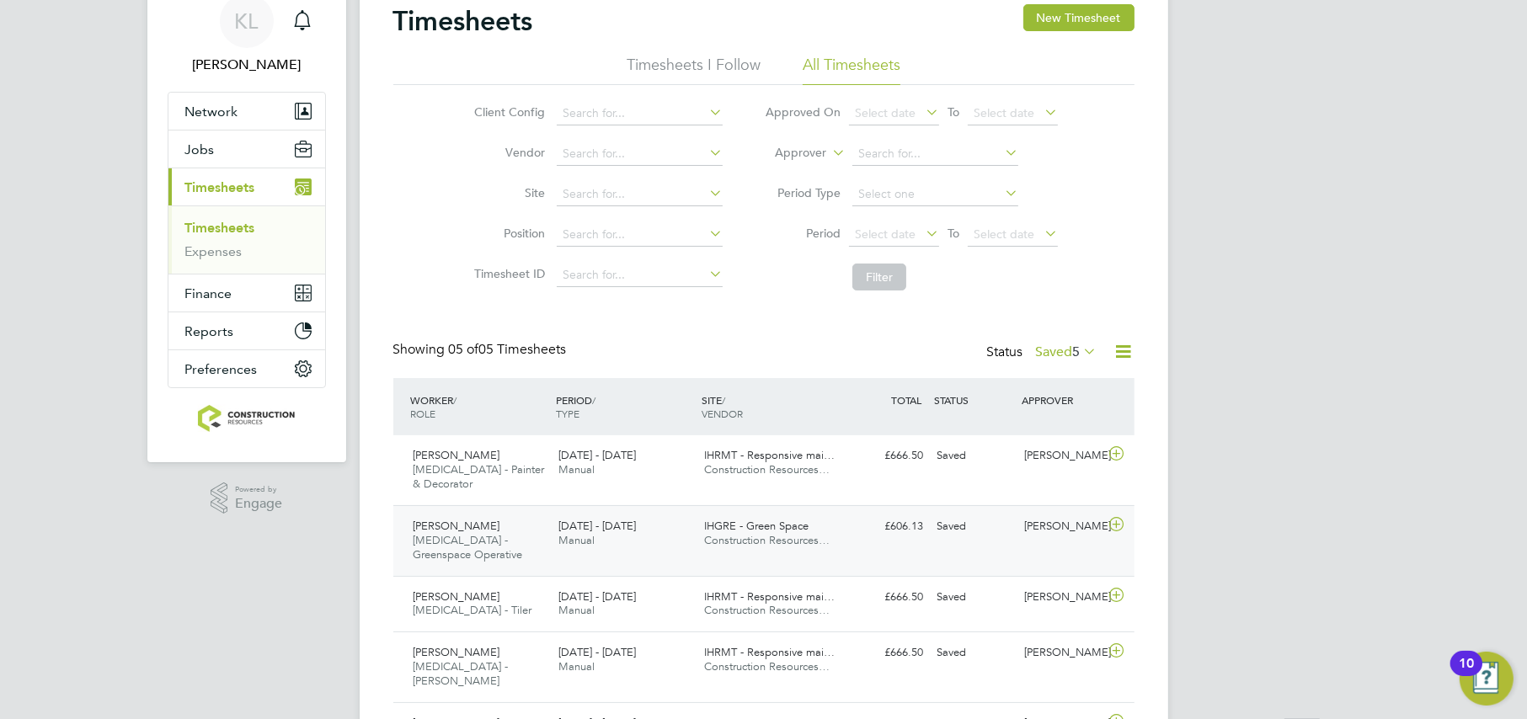
scroll to position [105, 0]
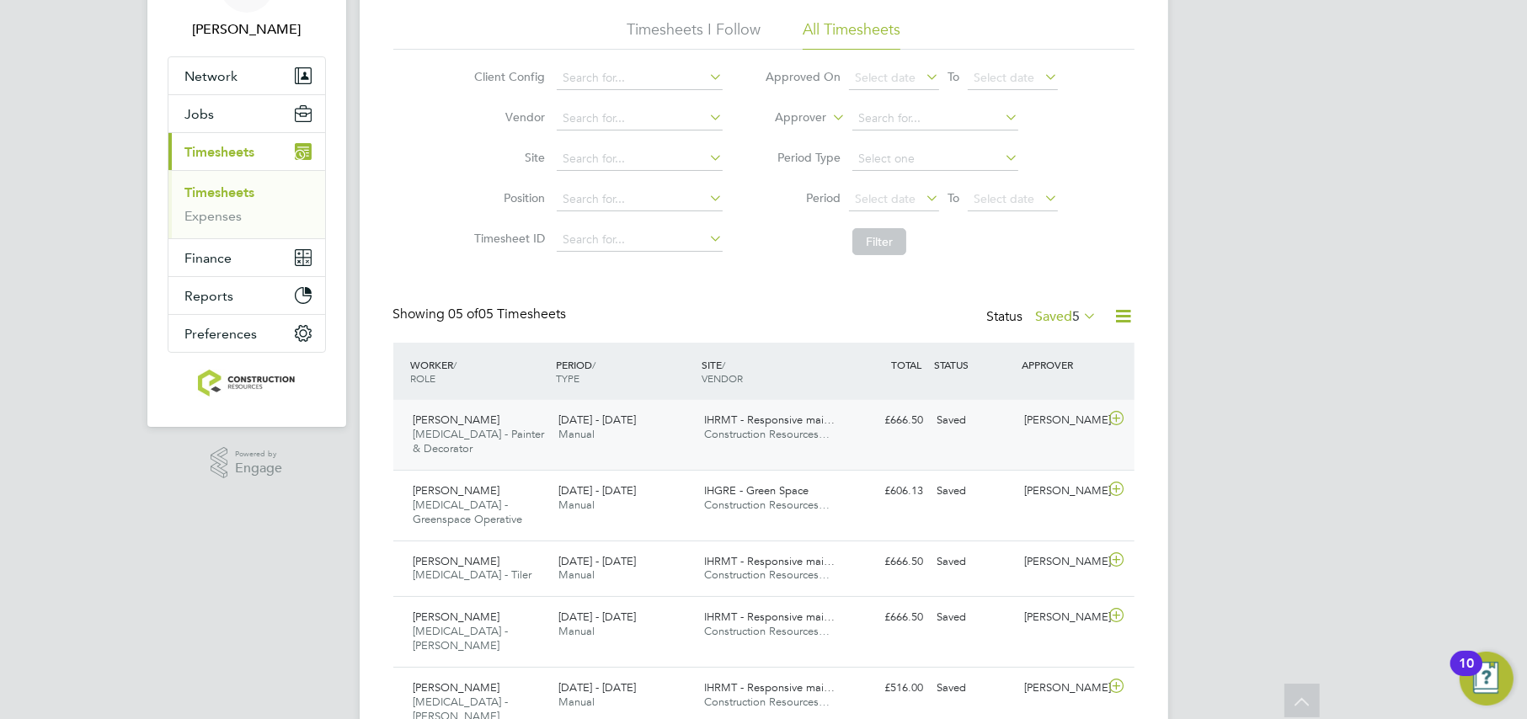
click at [552, 422] on div "[DATE] - [DATE] Manual" at bounding box center [625, 428] width 146 height 42
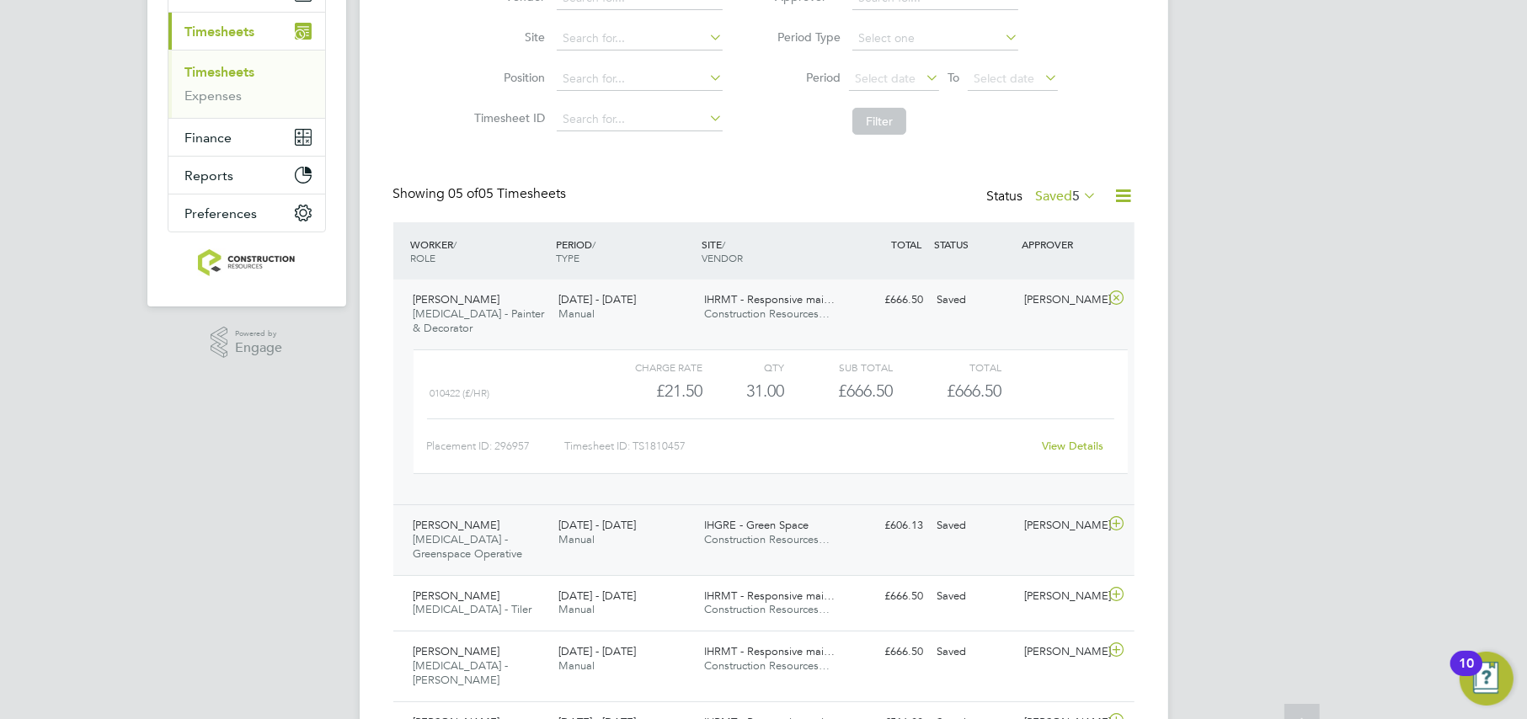
scroll to position [296, 0]
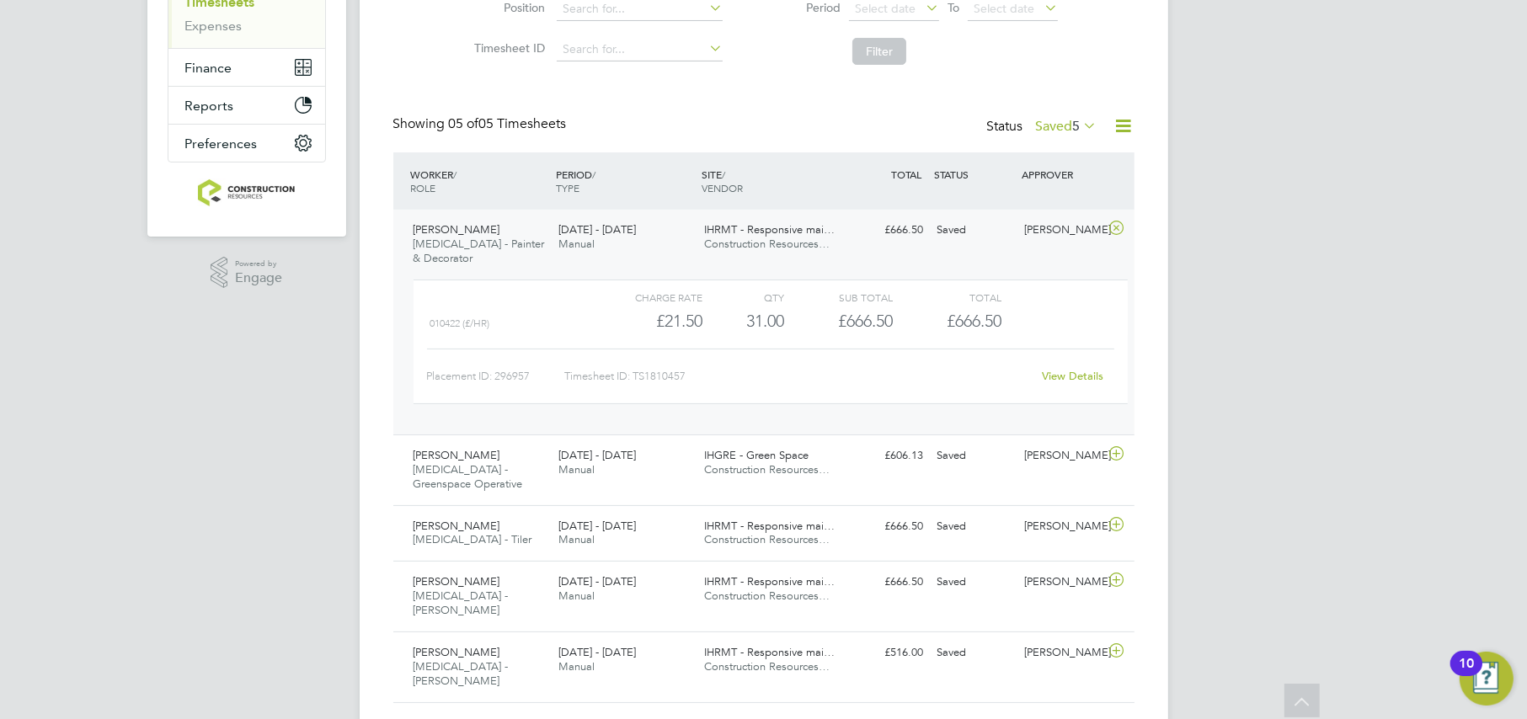
click at [566, 237] on span "Manual" at bounding box center [576, 244] width 36 height 14
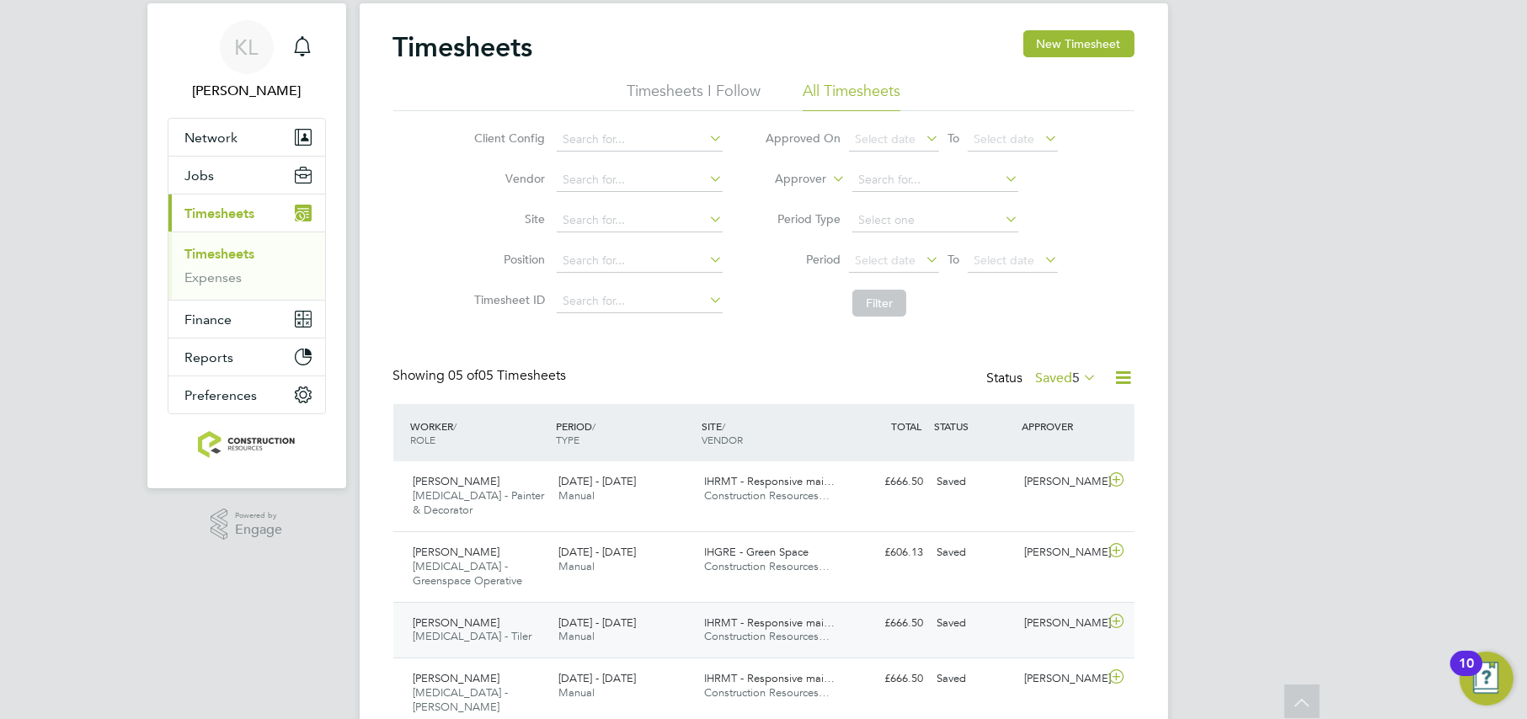
scroll to position [0, 0]
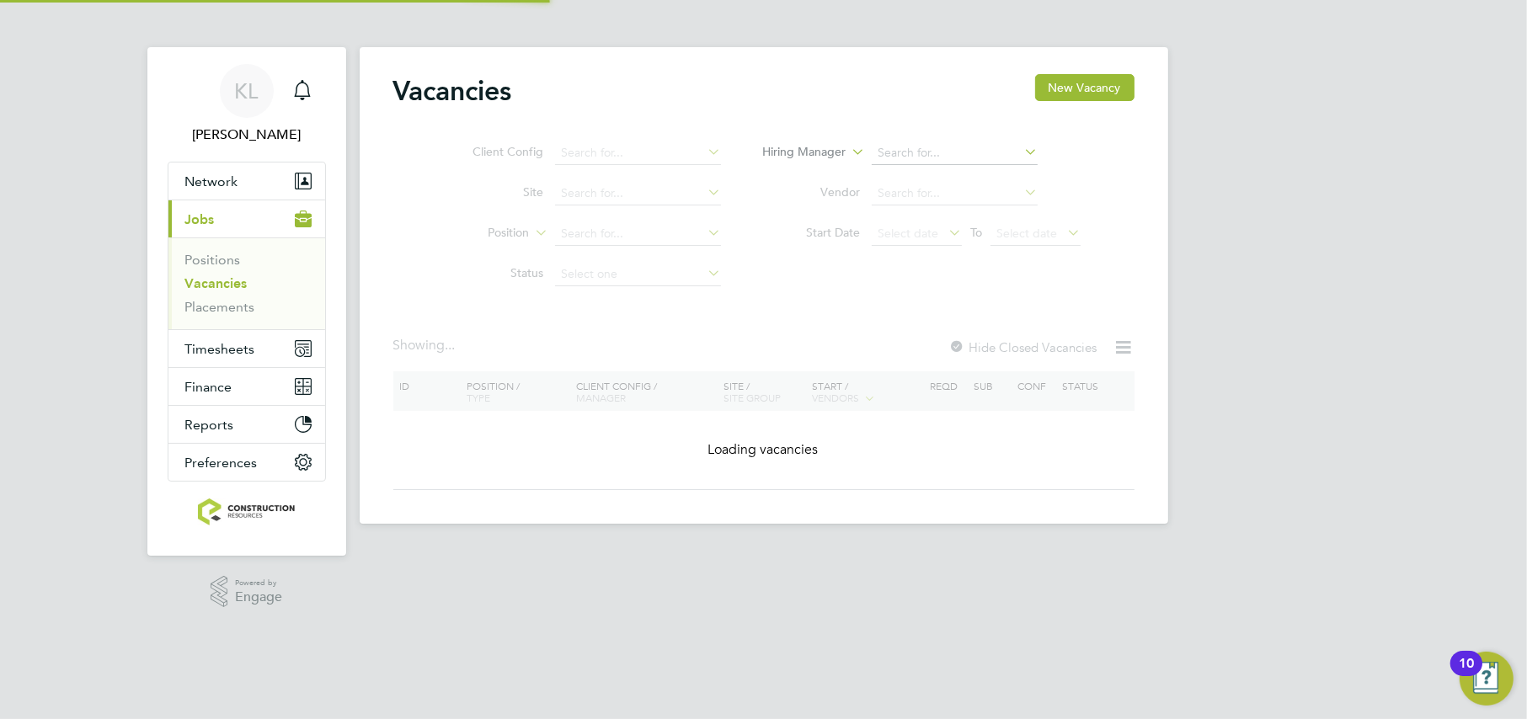
type input "[PERSON_NAME]"
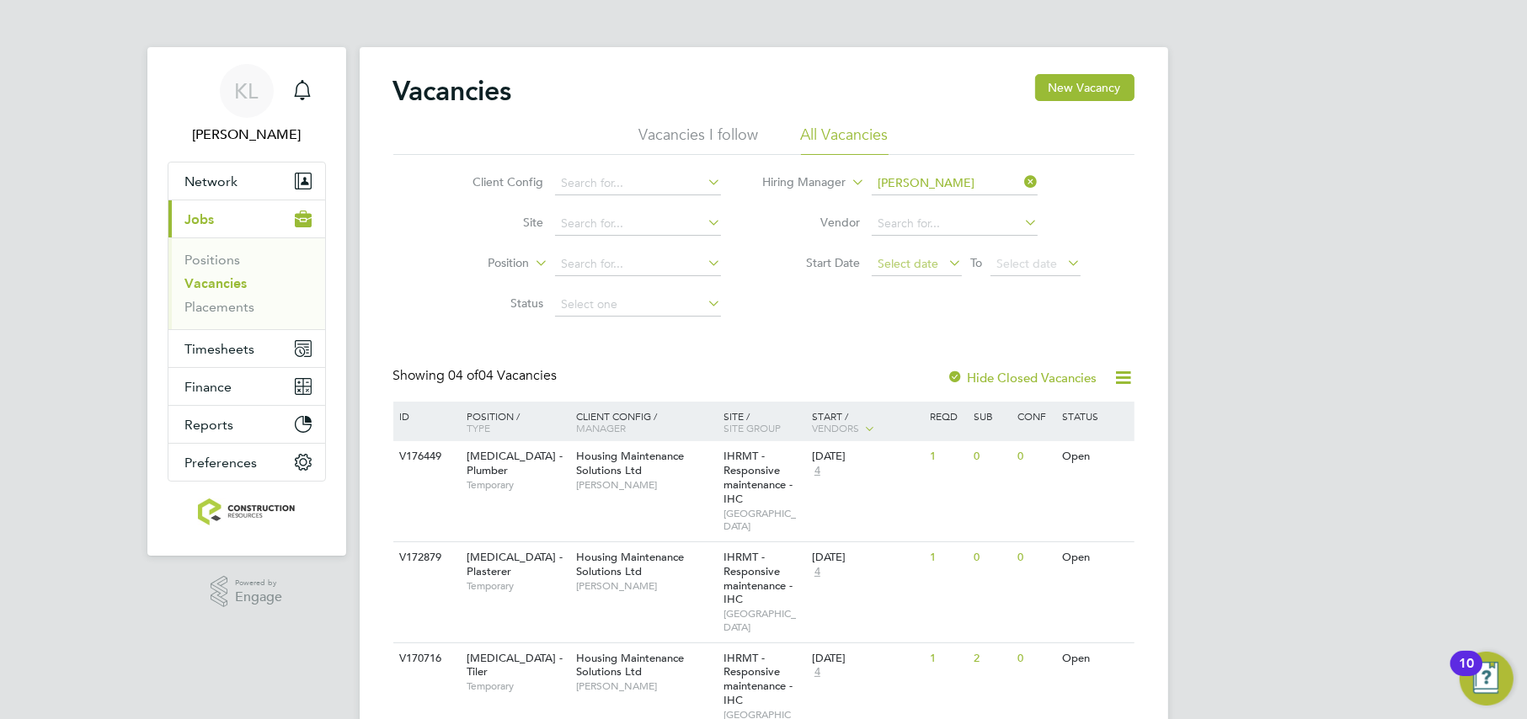
click at [901, 262] on span "Select date" at bounding box center [908, 263] width 61 height 15
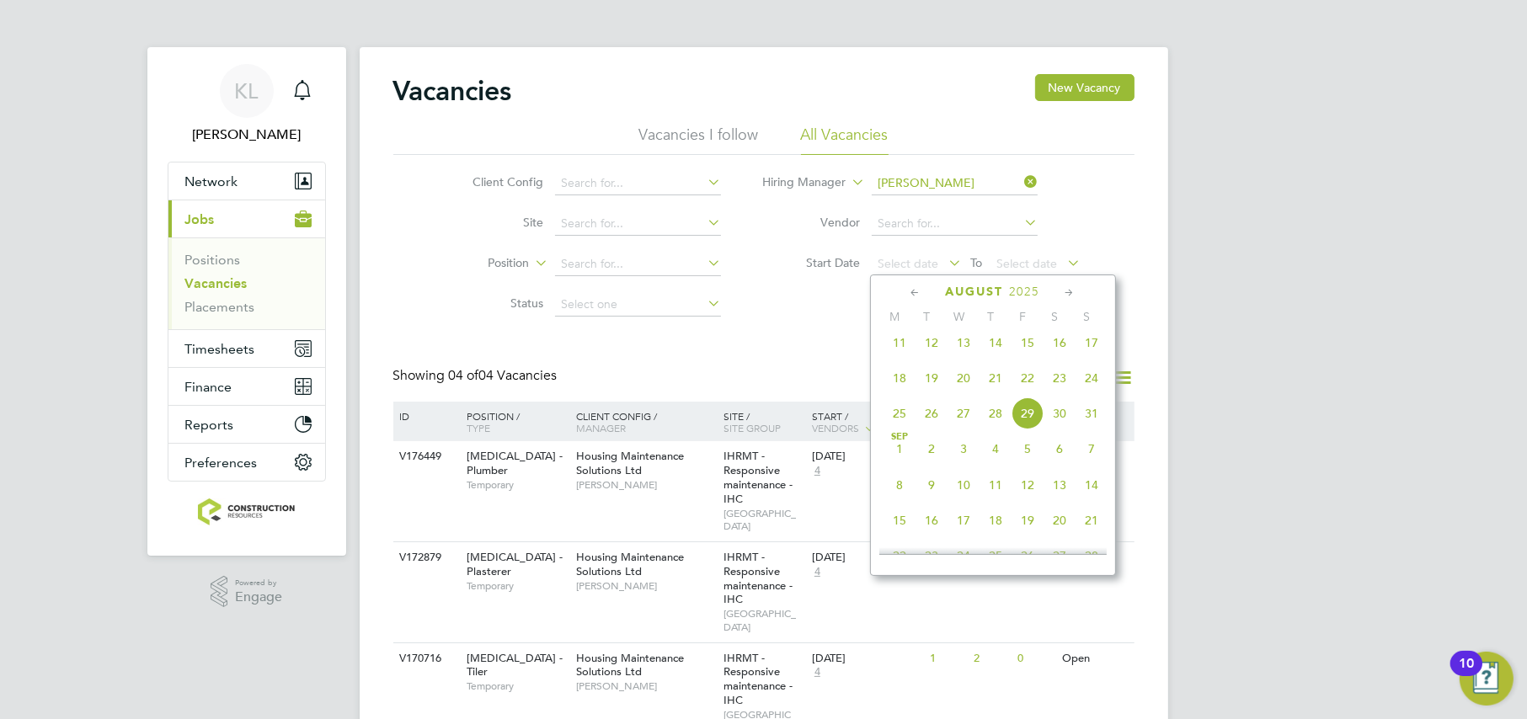
click at [917, 291] on icon at bounding box center [916, 293] width 16 height 19
click at [896, 384] on span "2" at bounding box center [899, 387] width 32 height 32
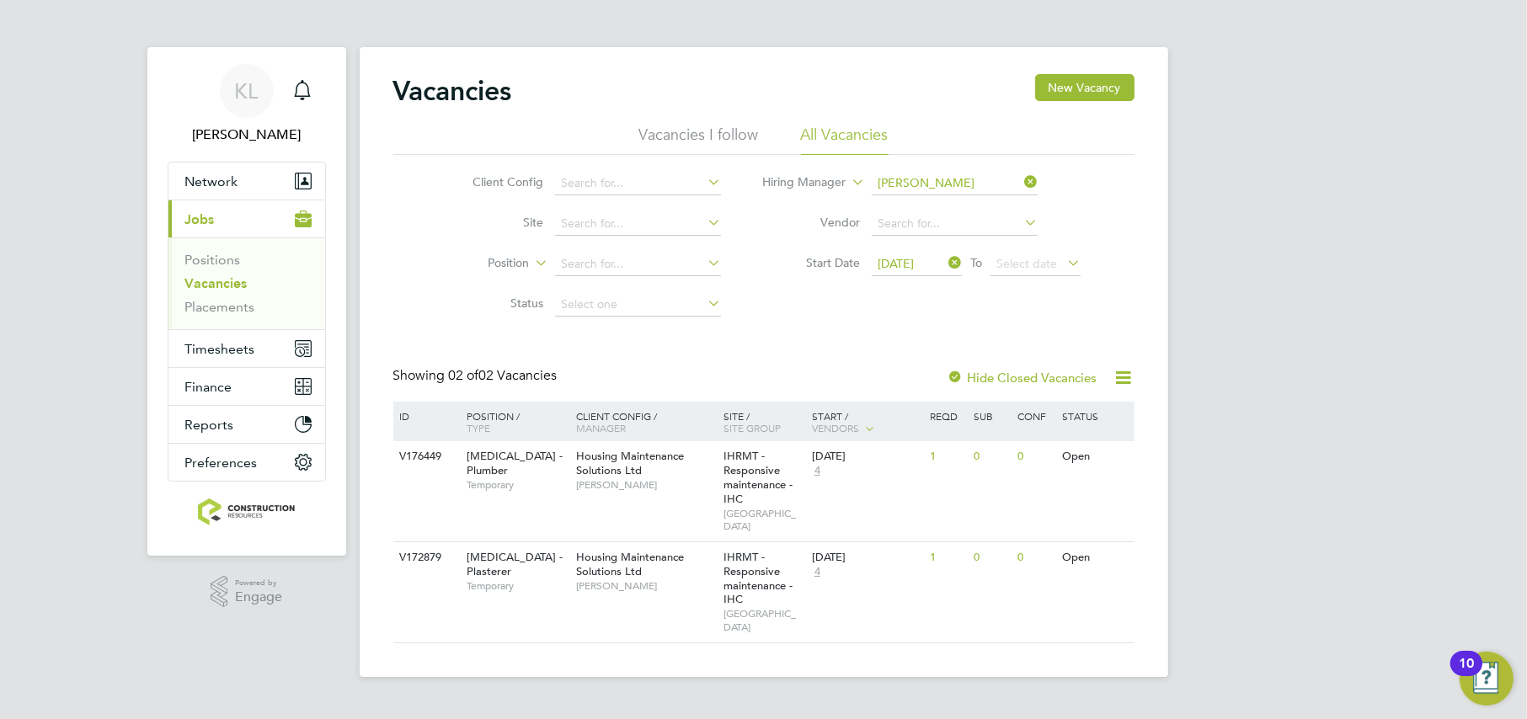
click at [1021, 181] on icon at bounding box center [1021, 182] width 0 height 24
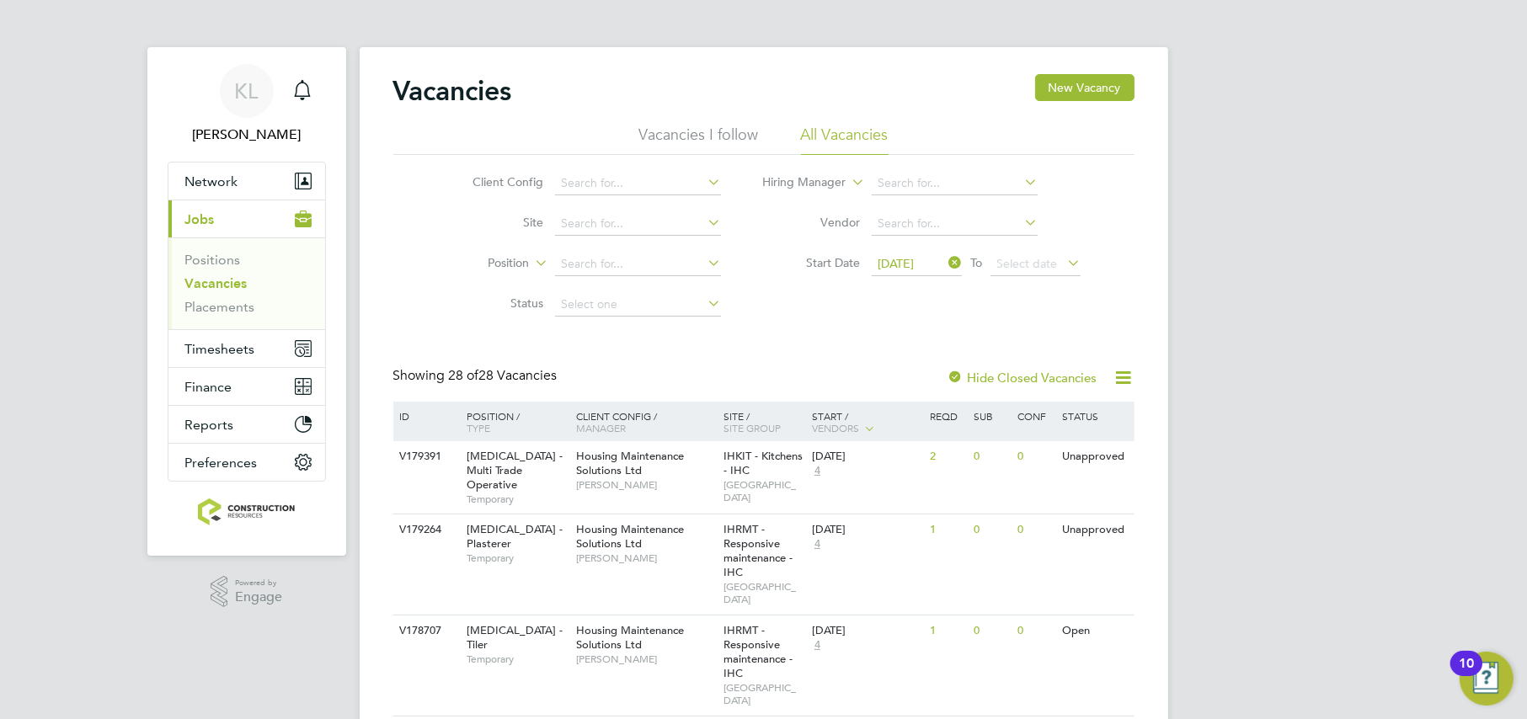
click at [945, 263] on icon at bounding box center [945, 263] width 0 height 24
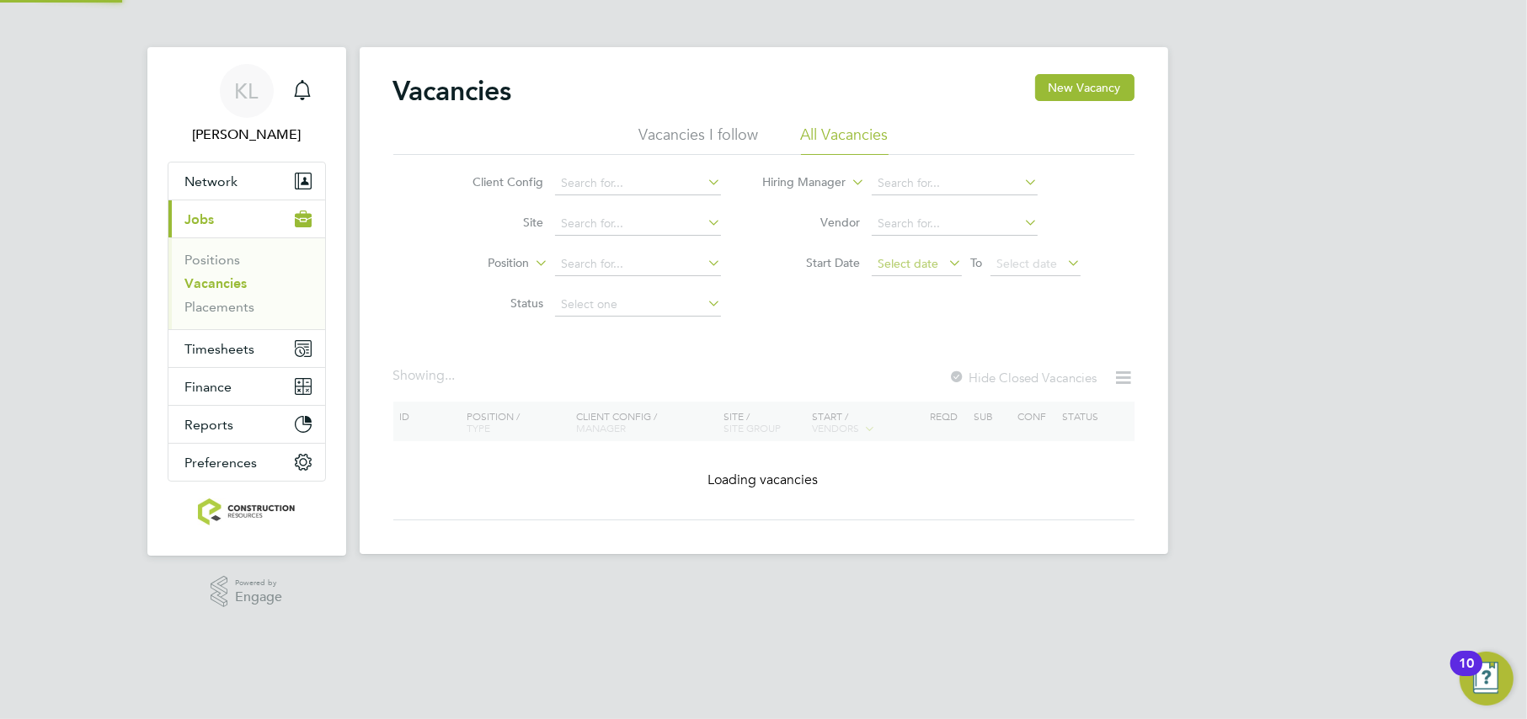
click at [932, 262] on span "Select date" at bounding box center [908, 263] width 61 height 15
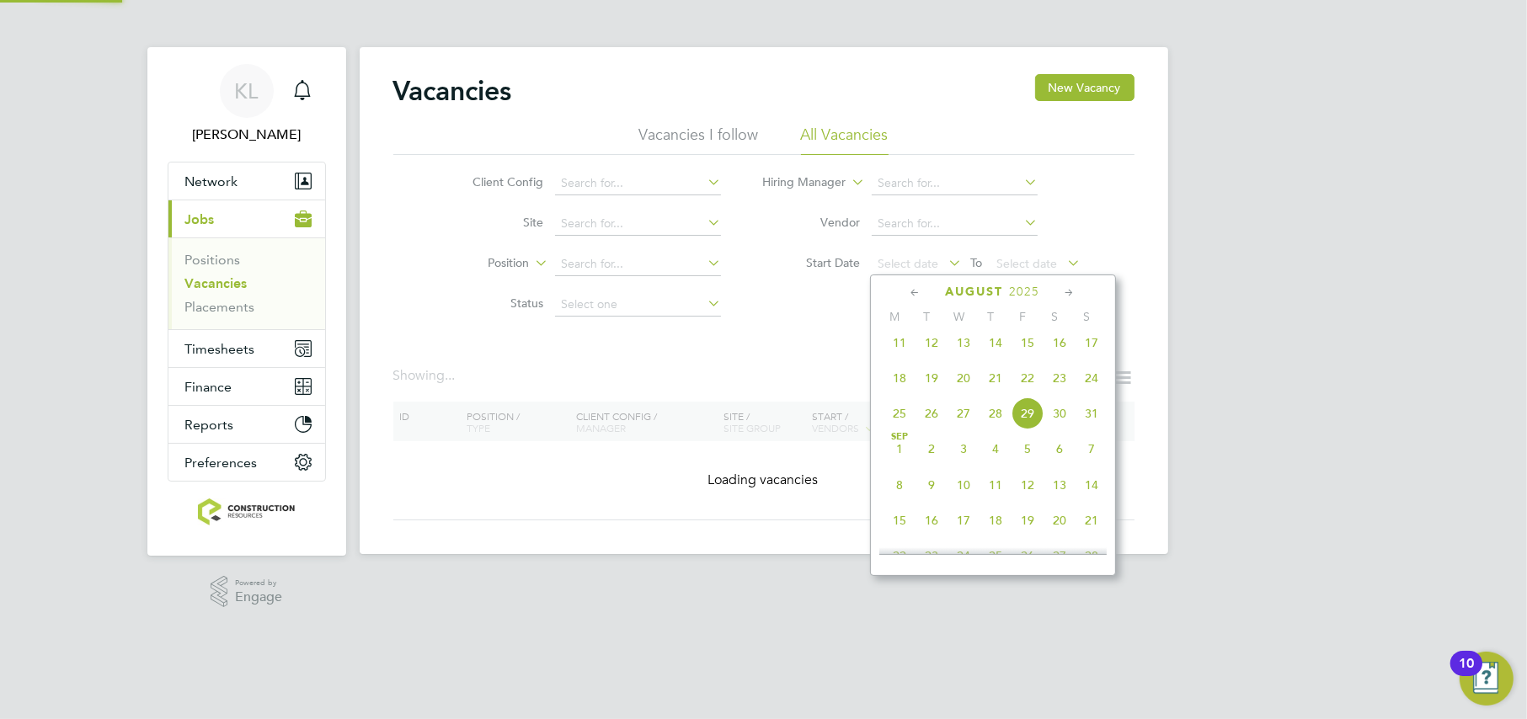
scroll to position [441, 0]
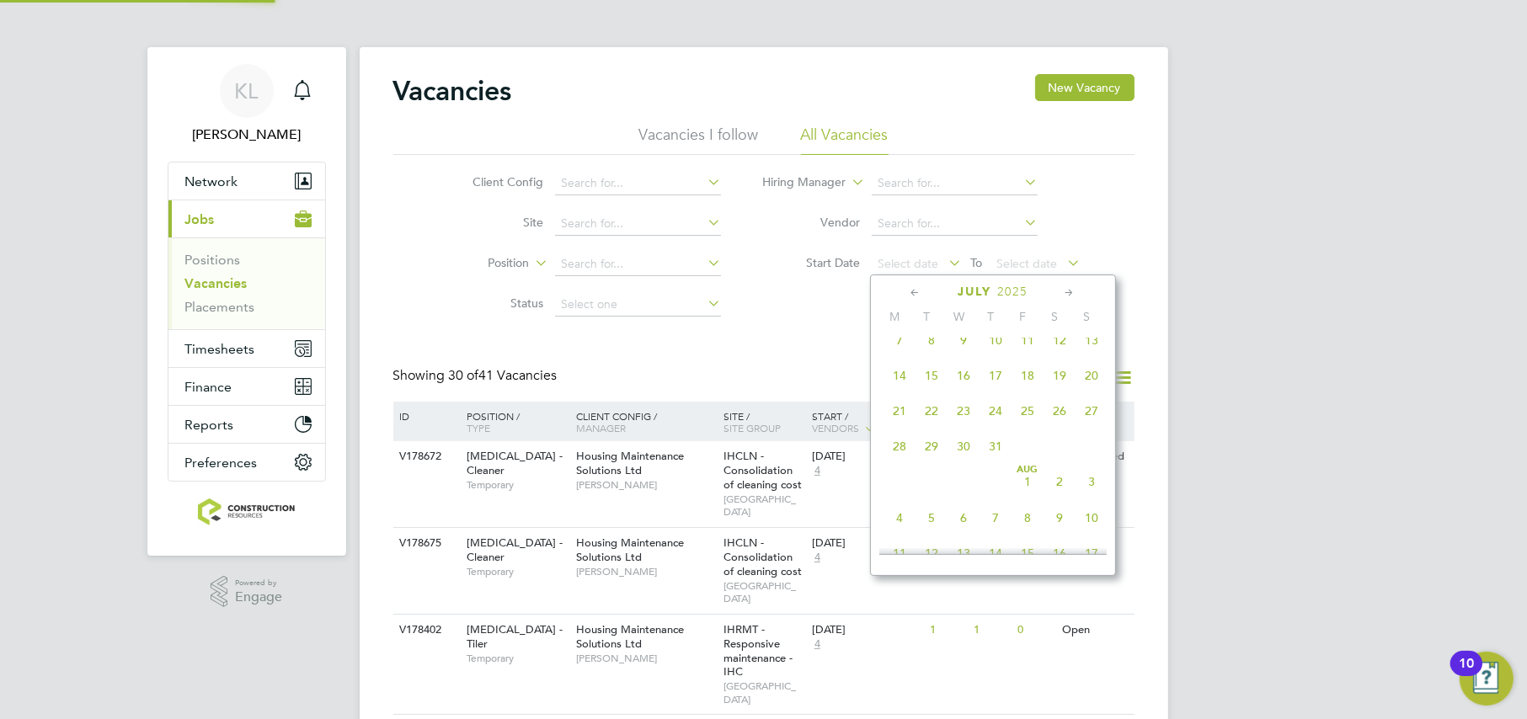
click at [919, 296] on icon at bounding box center [916, 293] width 16 height 19
click at [916, 286] on icon at bounding box center [916, 293] width 16 height 19
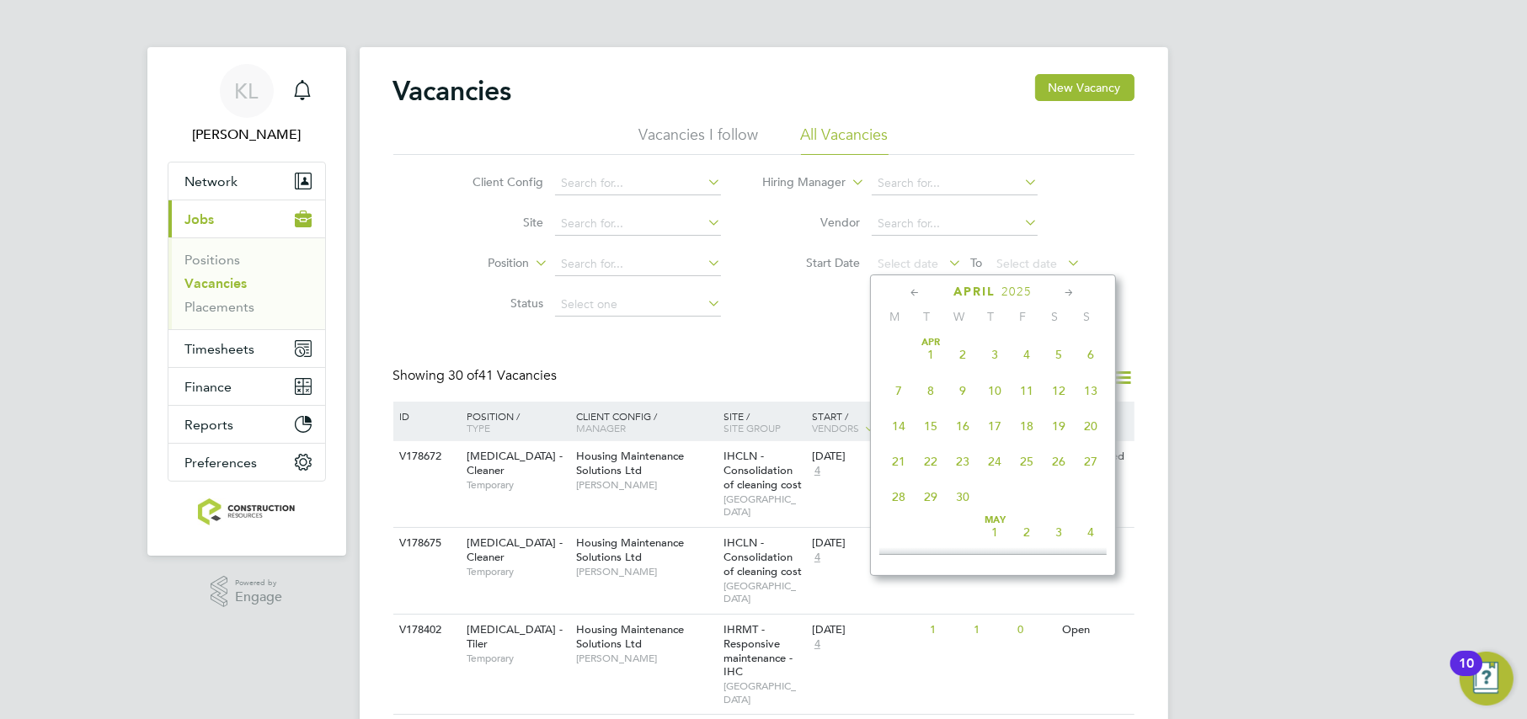
click at [916, 286] on icon at bounding box center [916, 293] width 16 height 19
click at [900, 389] on span "3" at bounding box center [899, 391] width 32 height 32
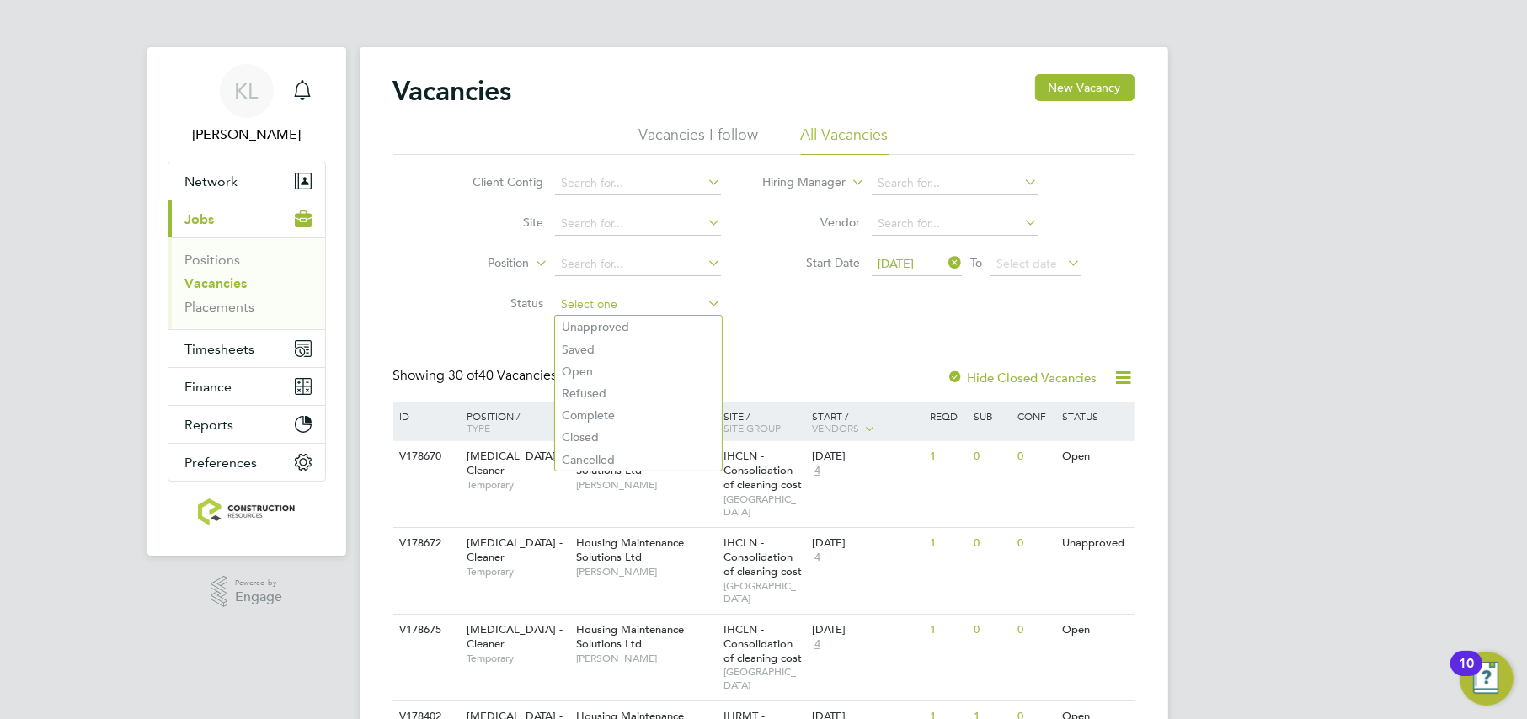
click at [632, 310] on input at bounding box center [638, 305] width 166 height 24
click at [605, 365] on li "Open" at bounding box center [638, 371] width 167 height 22
type input "Open"
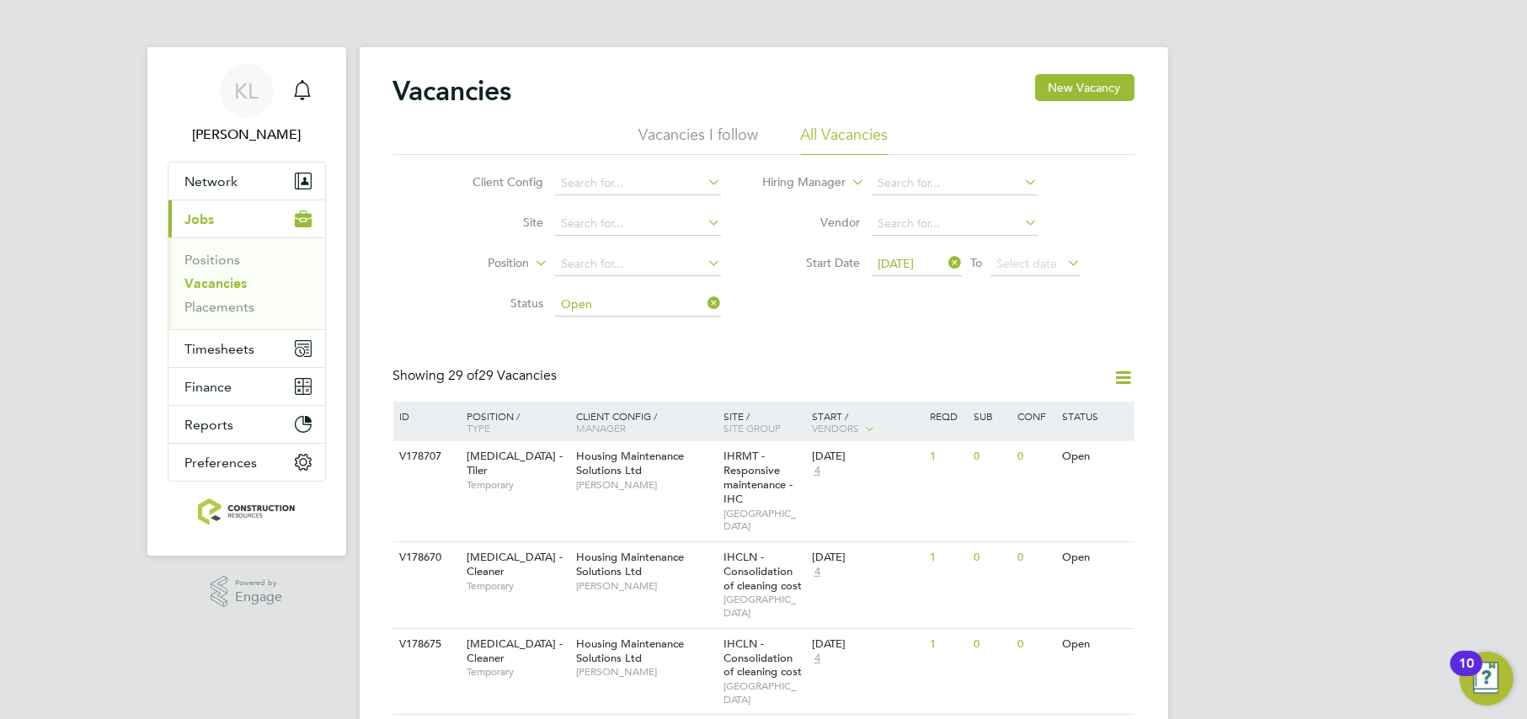
click at [704, 300] on icon at bounding box center [704, 303] width 0 height 24
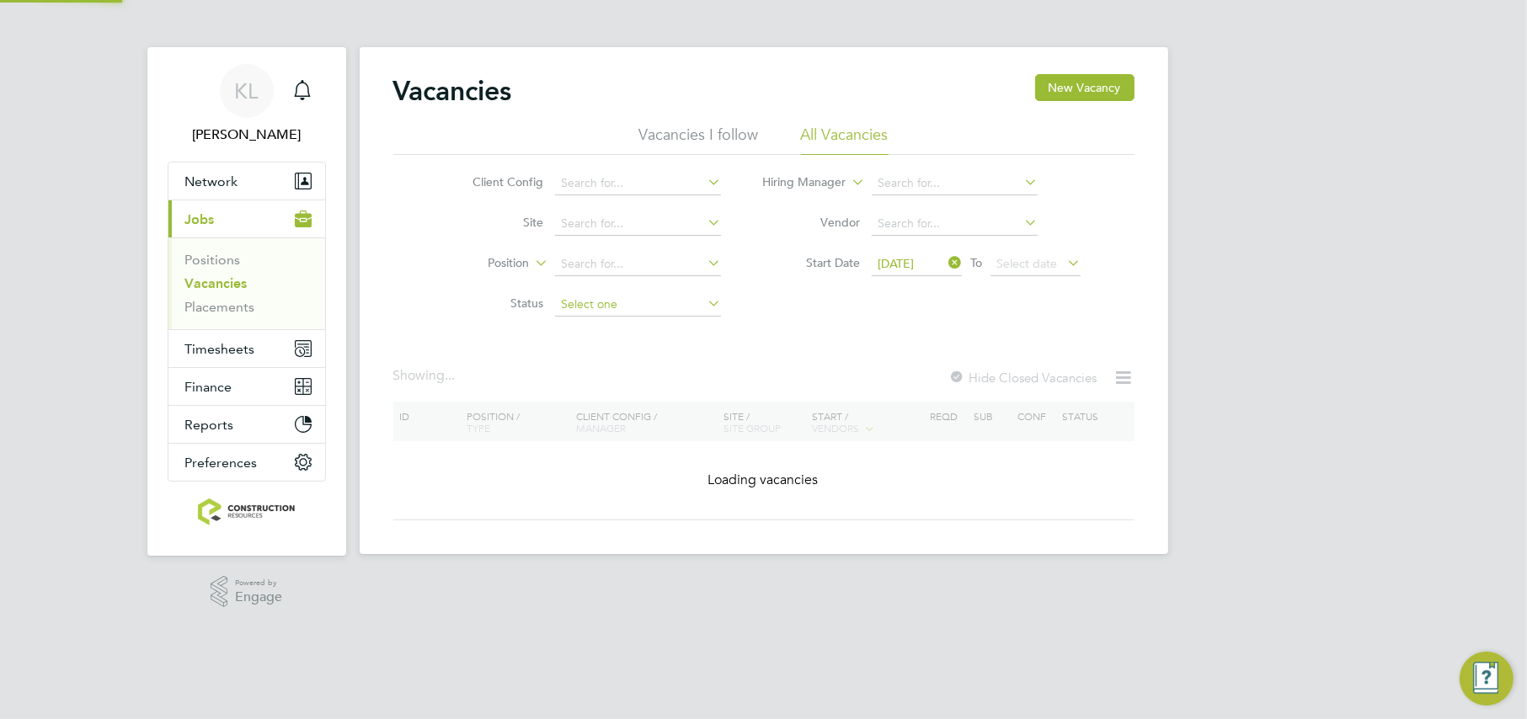
click at [650, 312] on input at bounding box center [638, 305] width 166 height 24
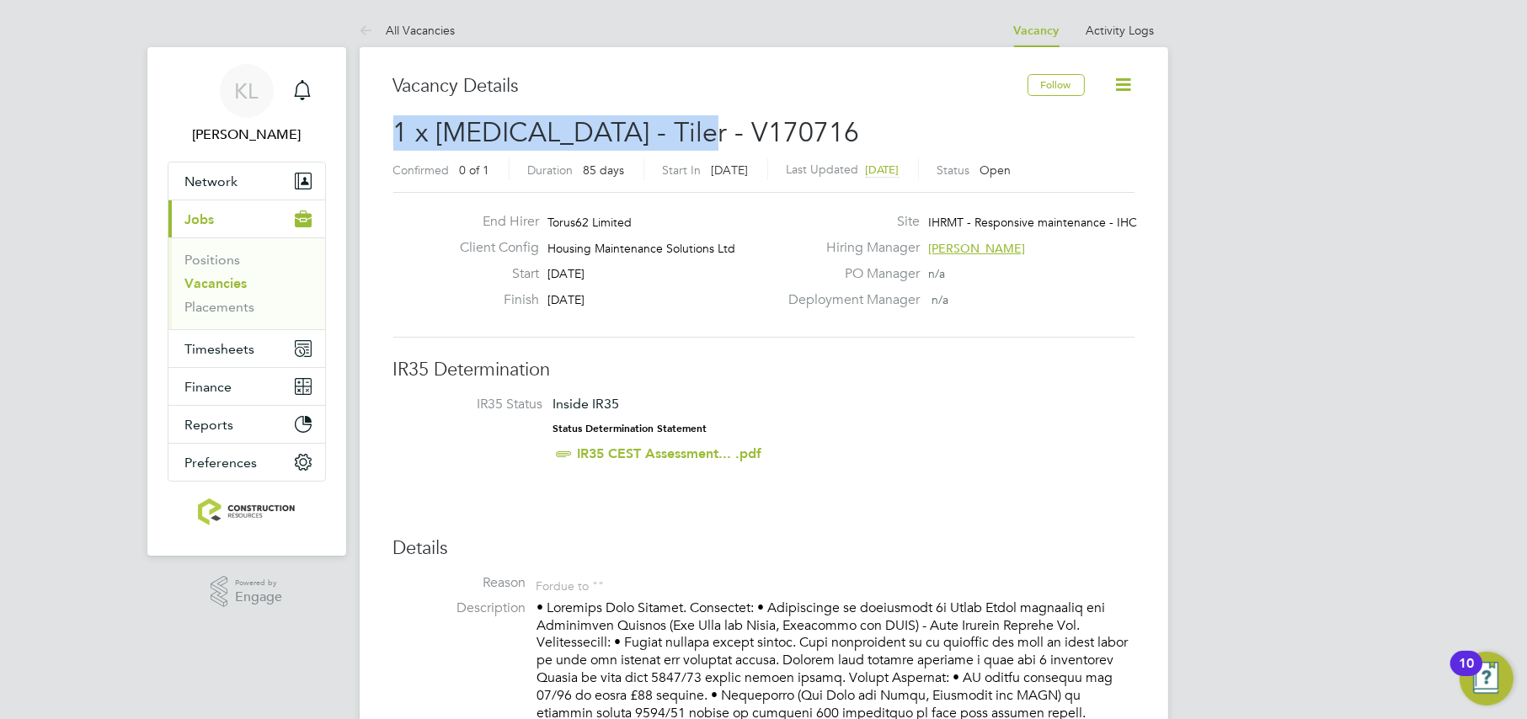
drag, startPoint x: 715, startPoint y: 124, endPoint x: 397, endPoint y: 136, distance: 318.6
copy span "1 x HMS - Tiler - V170716"
drag, startPoint x: 394, startPoint y: 24, endPoint x: 302, endPoint y: 8, distance: 93.2
click at [395, 24] on link "All Vacancies" at bounding box center [408, 30] width 96 height 15
